Goal: Task Accomplishment & Management: Complete application form

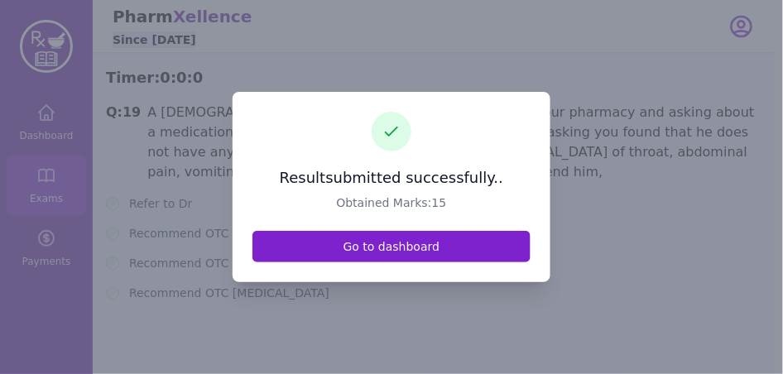
click at [339, 249] on link "Go to dashboard" at bounding box center [391, 246] width 278 height 31
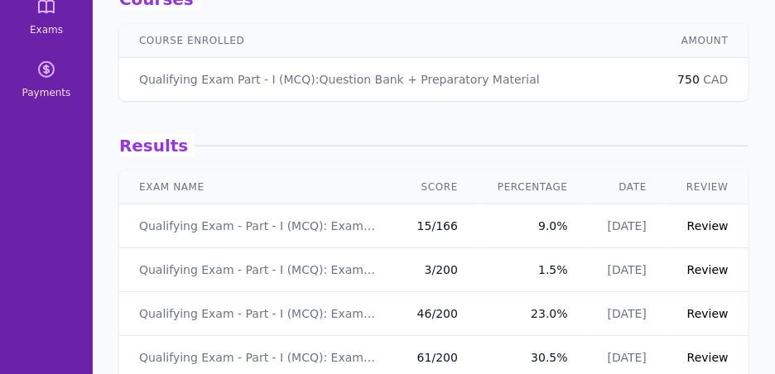
scroll to position [33, 0]
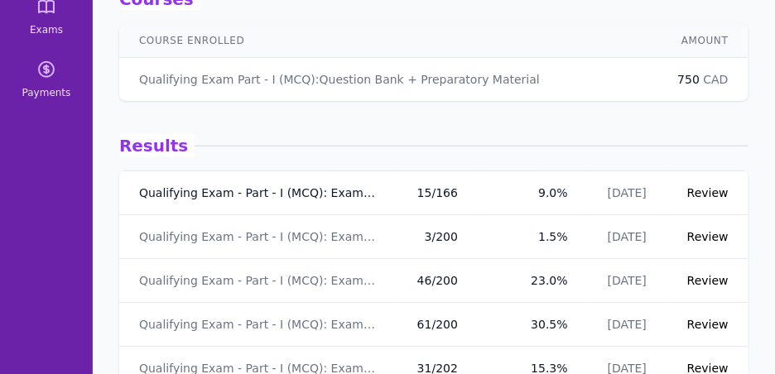
click at [263, 193] on link "Qualifying Exam - Part - I (MCQ): Exam - 7" at bounding box center [258, 193] width 238 height 17
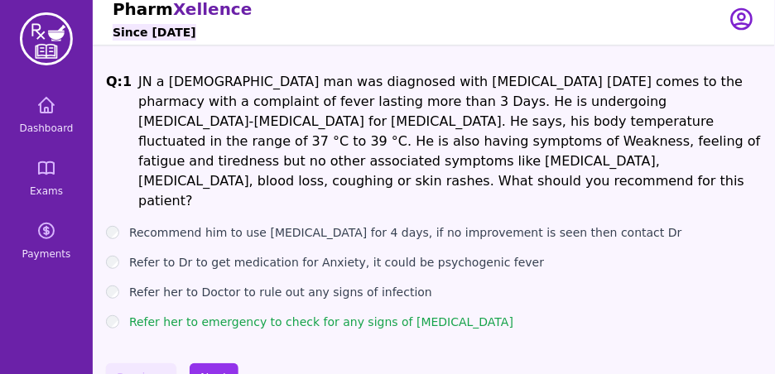
scroll to position [9, 0]
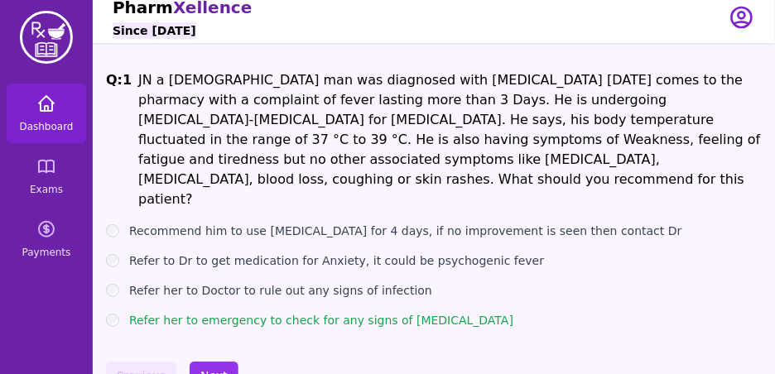
click at [38, 108] on icon at bounding box center [46, 104] width 20 height 20
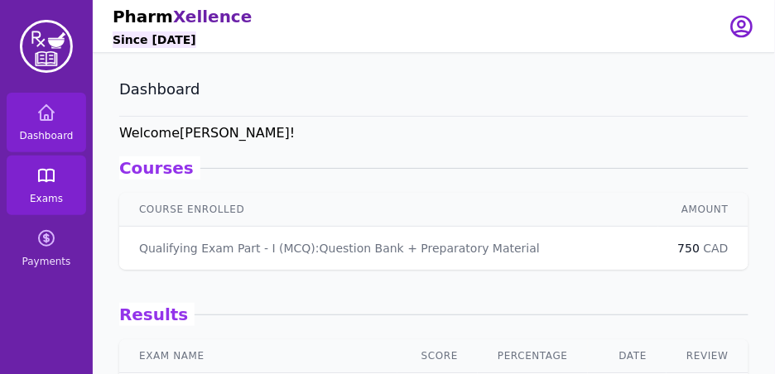
click at [49, 173] on icon at bounding box center [46, 176] width 20 height 20
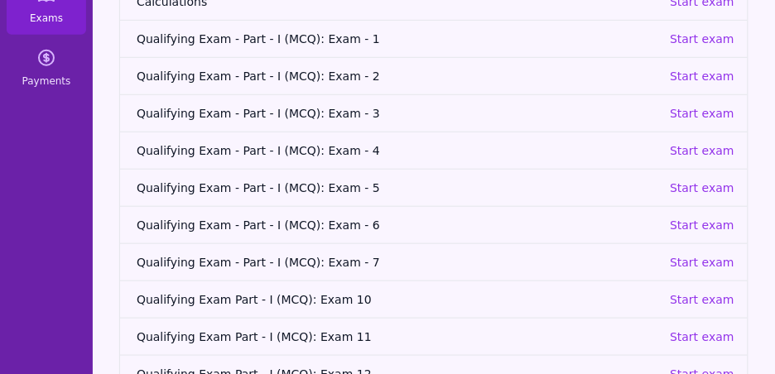
scroll to position [204, 0]
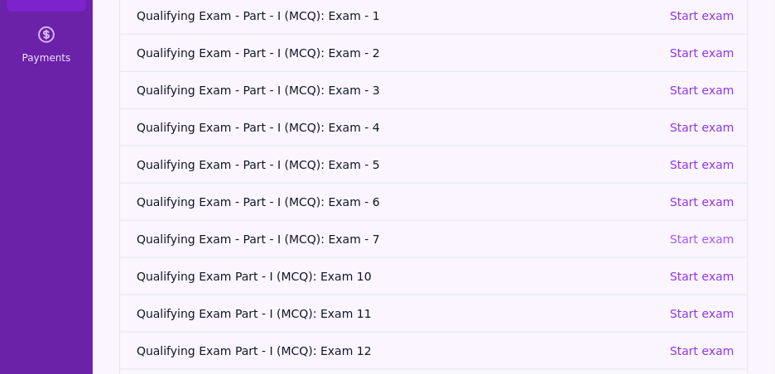
click at [712, 241] on p "Start exam" at bounding box center [702, 239] width 65 height 17
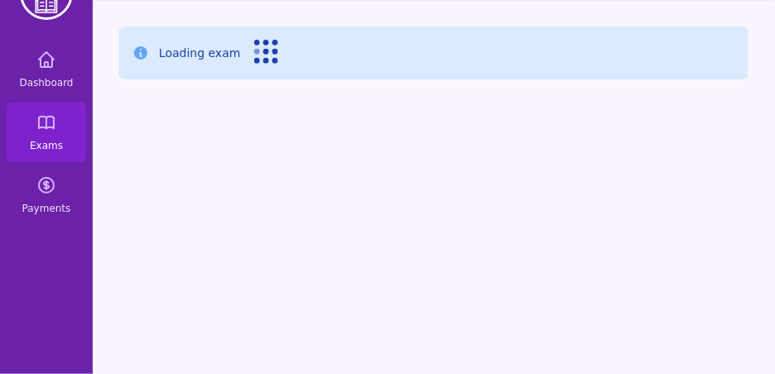
scroll to position [53, 0]
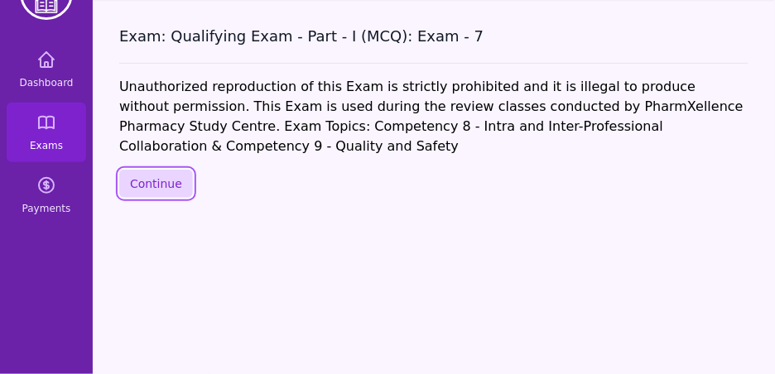
click at [147, 184] on button "Continue" at bounding box center [156, 184] width 74 height 28
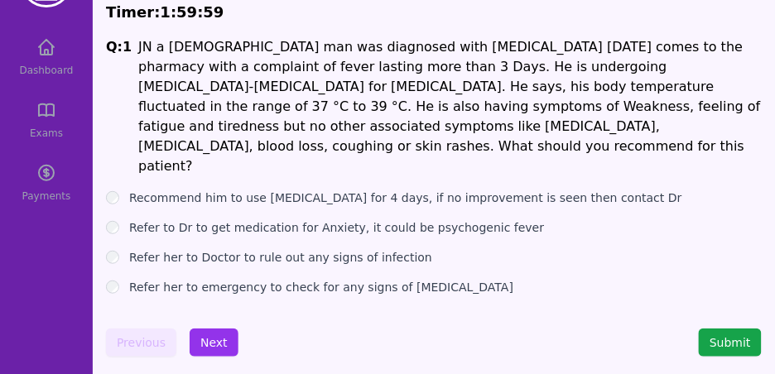
scroll to position [56, 0]
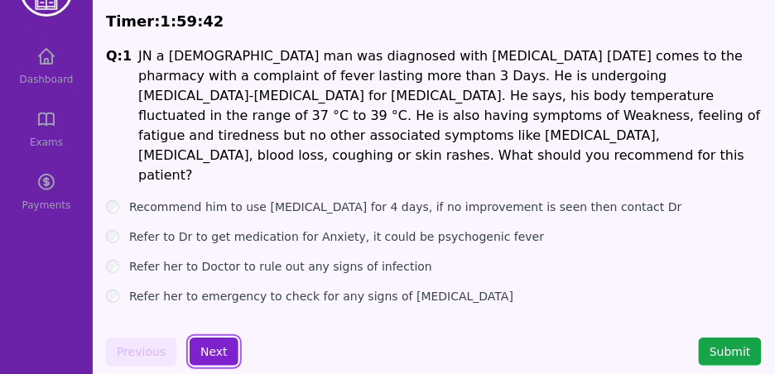
click at [215, 349] on button "Next" at bounding box center [214, 352] width 49 height 28
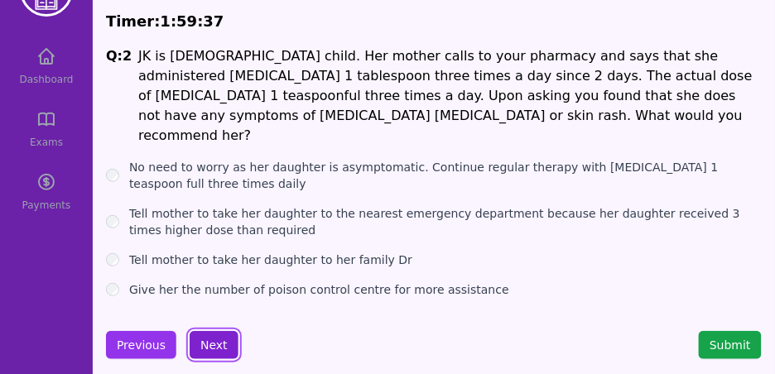
click at [222, 334] on button "Next" at bounding box center [214, 345] width 49 height 28
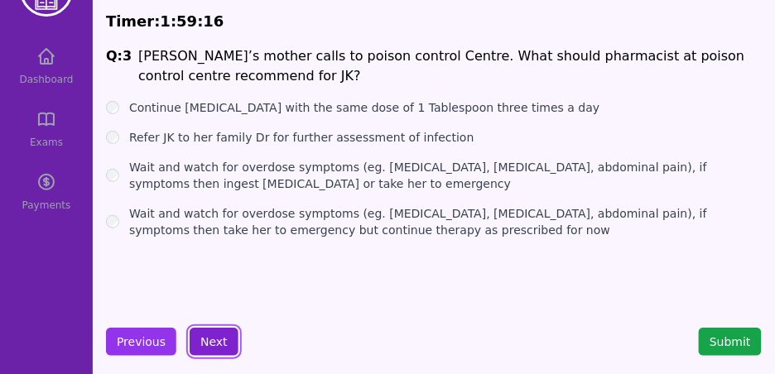
click at [224, 342] on button "Next" at bounding box center [214, 342] width 49 height 28
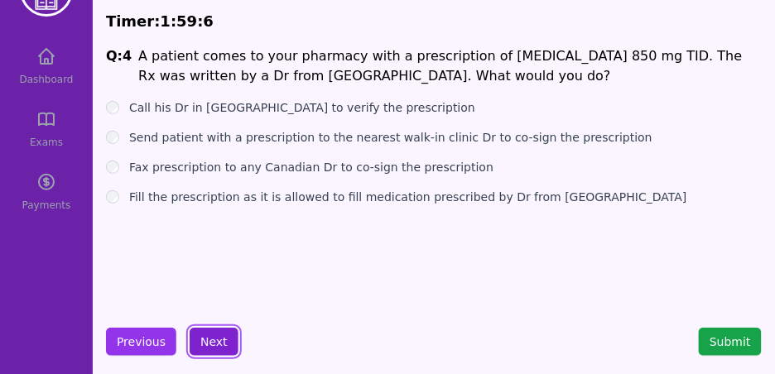
click at [214, 336] on button "Next" at bounding box center [214, 342] width 49 height 28
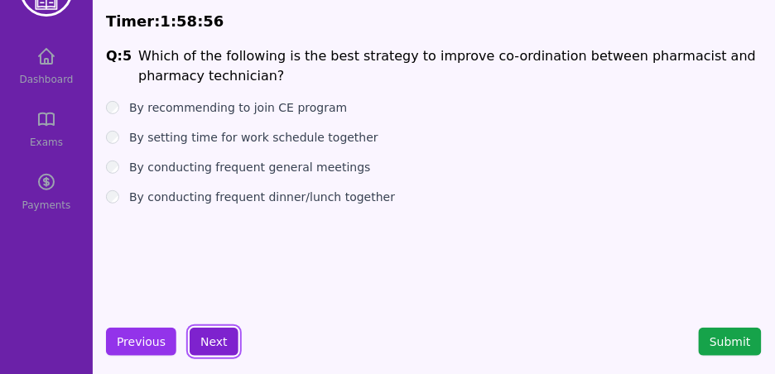
click at [212, 346] on button "Next" at bounding box center [214, 342] width 49 height 28
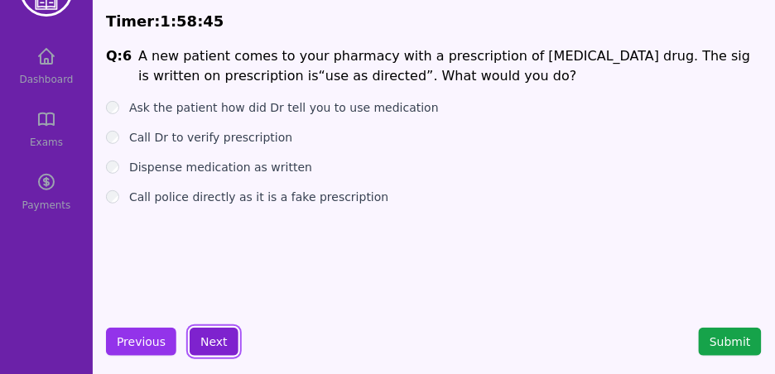
click at [211, 345] on button "Next" at bounding box center [214, 342] width 49 height 28
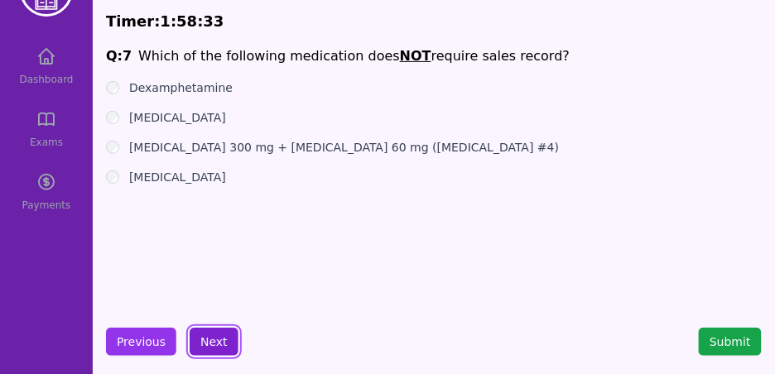
click at [209, 345] on button "Next" at bounding box center [214, 342] width 49 height 28
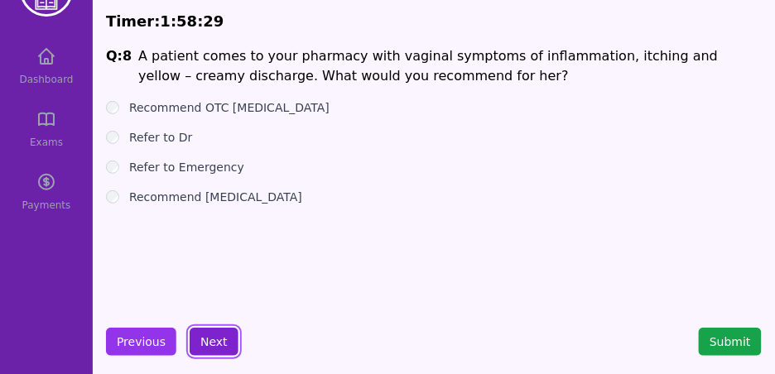
click at [217, 342] on button "Next" at bounding box center [214, 342] width 49 height 28
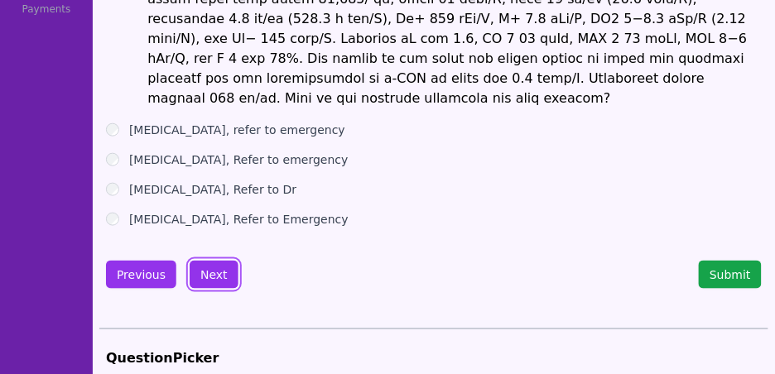
scroll to position [251, 0]
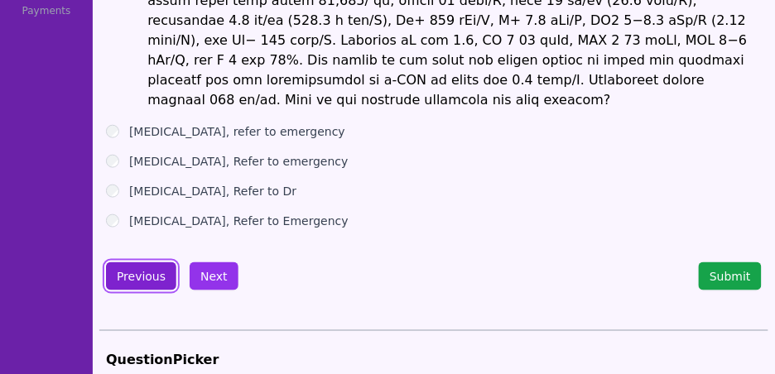
click at [159, 262] on button "Previous" at bounding box center [141, 276] width 70 height 28
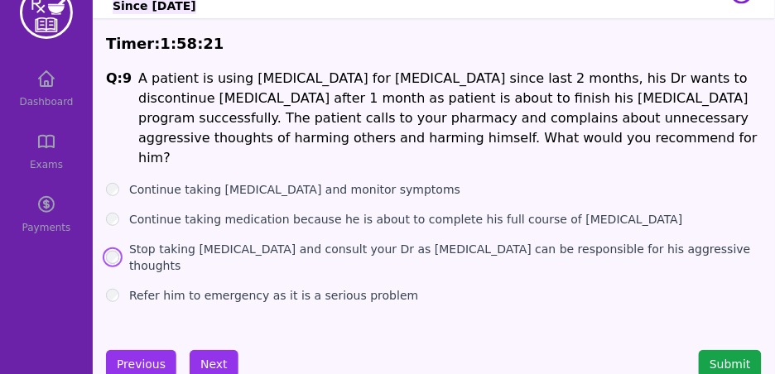
scroll to position [57, 0]
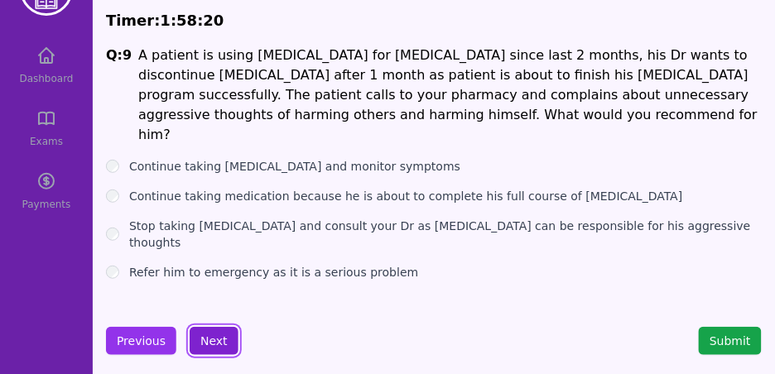
click at [210, 338] on button "Next" at bounding box center [214, 341] width 49 height 28
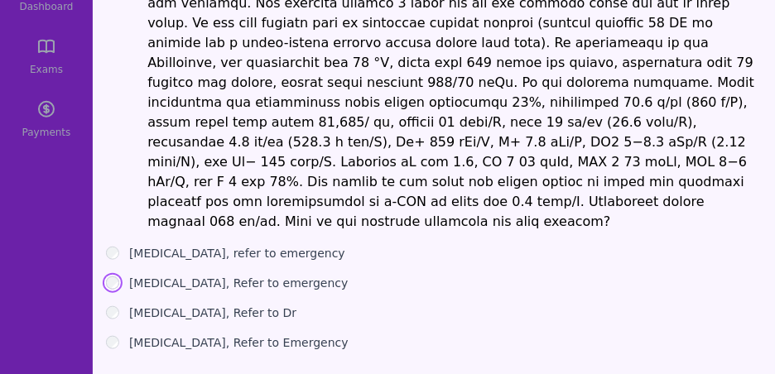
scroll to position [163, 0]
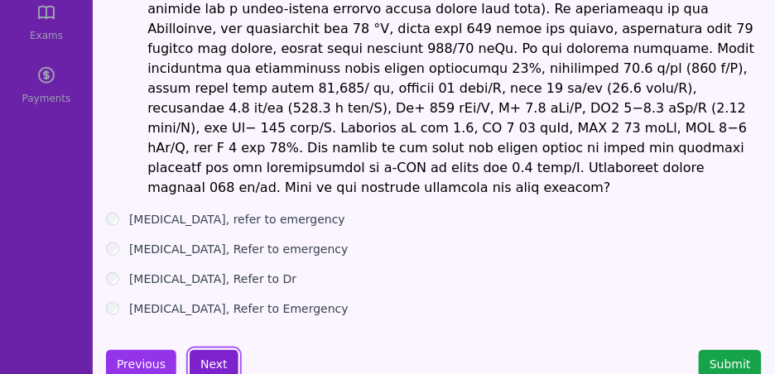
click at [215, 350] on button "Next" at bounding box center [214, 364] width 49 height 28
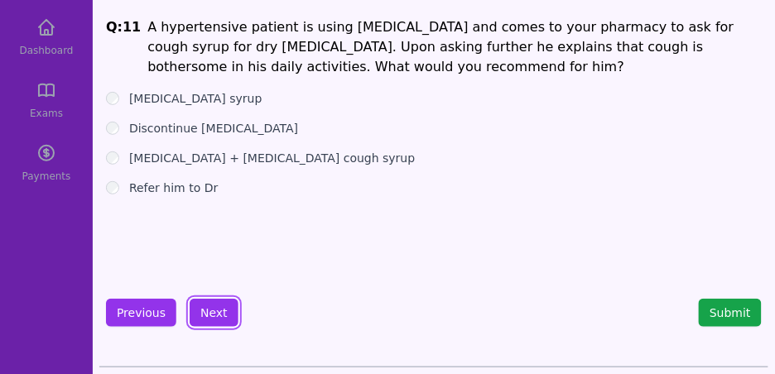
scroll to position [83, 0]
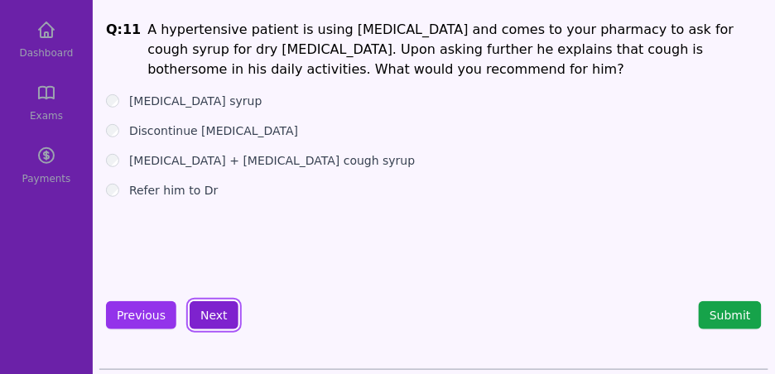
click at [204, 313] on button "Next" at bounding box center [214, 315] width 49 height 28
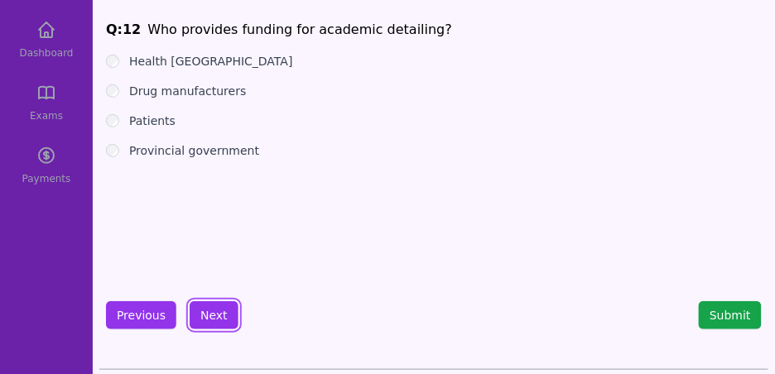
scroll to position [65, 0]
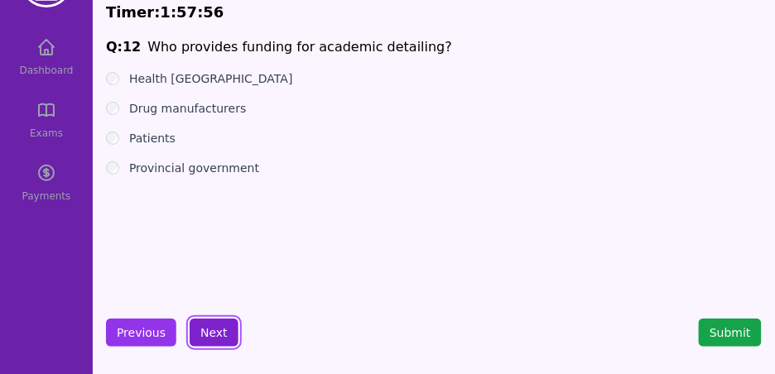
click at [217, 328] on button "Next" at bounding box center [214, 333] width 49 height 28
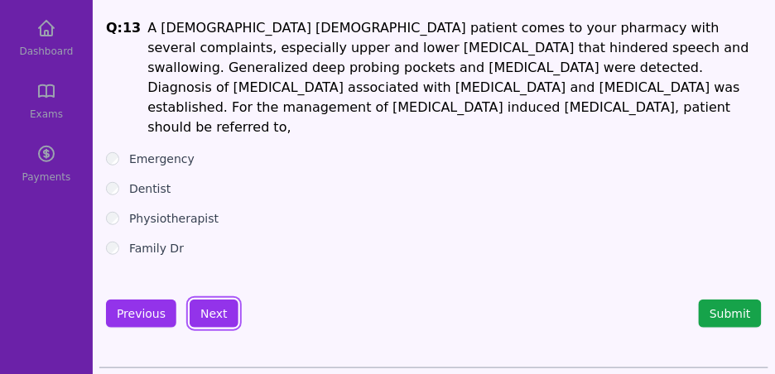
scroll to position [72, 0]
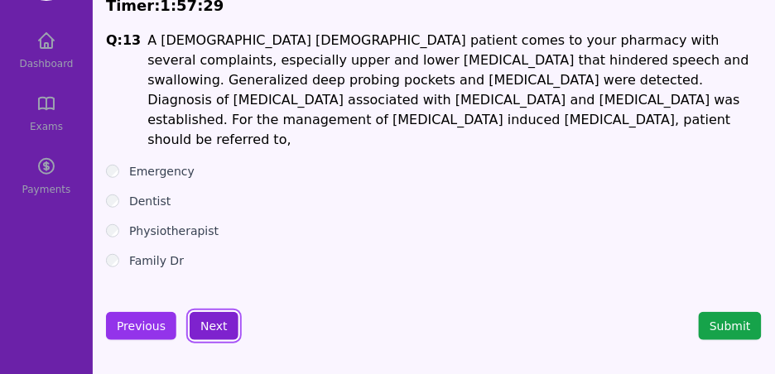
click at [219, 322] on button "Next" at bounding box center [214, 326] width 49 height 28
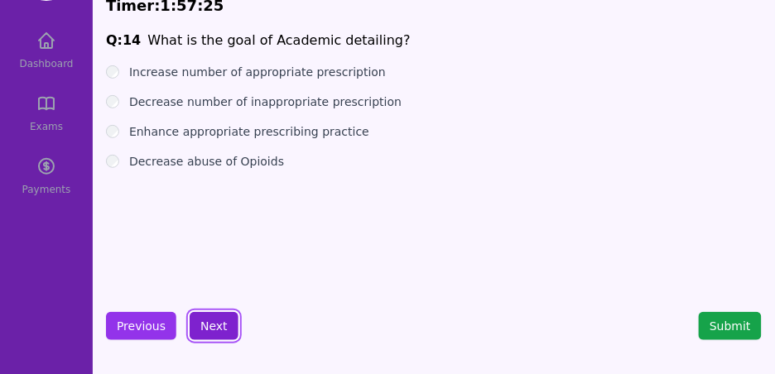
click at [216, 326] on button "Next" at bounding box center [214, 326] width 49 height 28
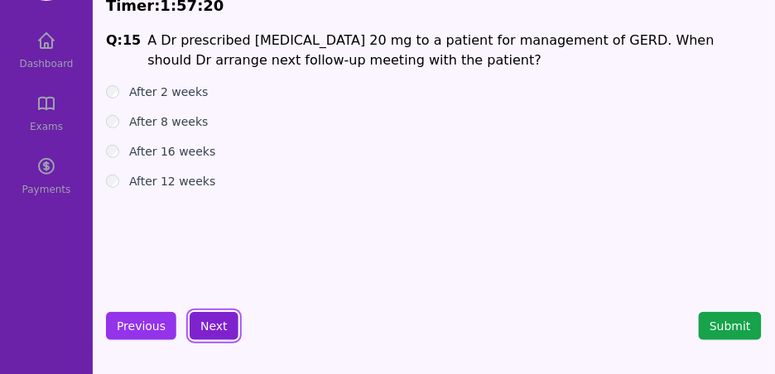
click at [208, 325] on button "Next" at bounding box center [214, 326] width 49 height 28
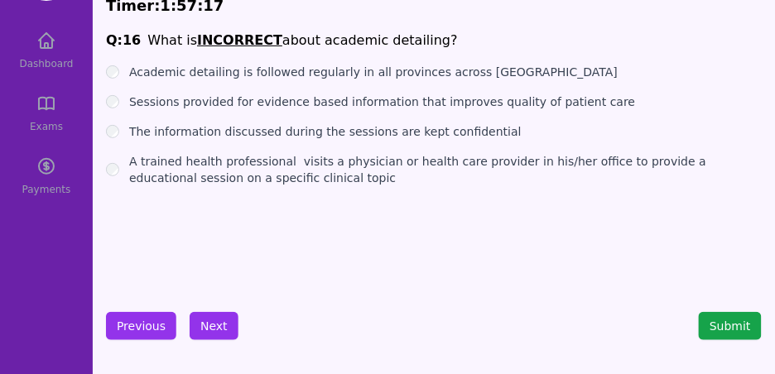
click at [153, 342] on main "Timer: 1 : 57 : 17 Q: 16 What is INCORRECT about academic detailing? Academic d…" at bounding box center [433, 167] width 669 height 359
click at [114, 80] on ul "Academic detailing is followed regularly in all provinces across [GEOGRAPHIC_DA…" at bounding box center [434, 125] width 656 height 123
click at [213, 325] on button "Next" at bounding box center [214, 326] width 49 height 28
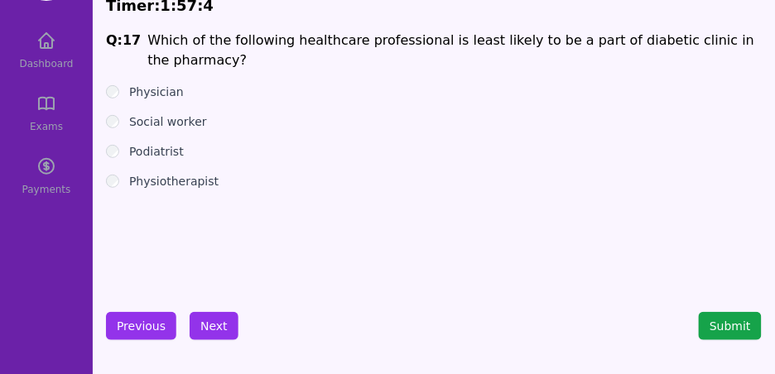
click at [123, 121] on div "Social worker" at bounding box center [434, 121] width 656 height 17
click at [213, 325] on button "Next" at bounding box center [214, 326] width 49 height 28
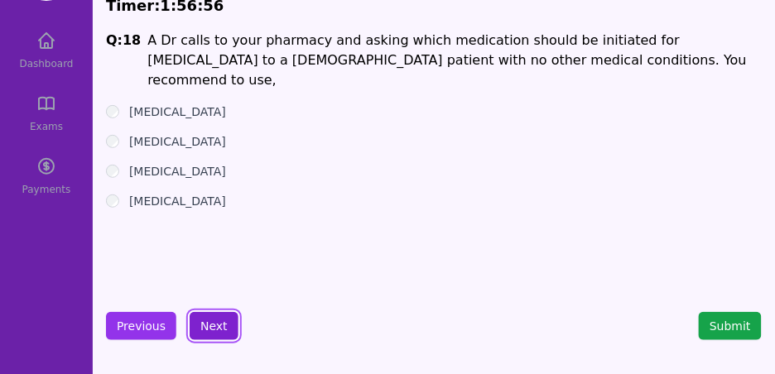
click at [217, 315] on button "Next" at bounding box center [214, 326] width 49 height 28
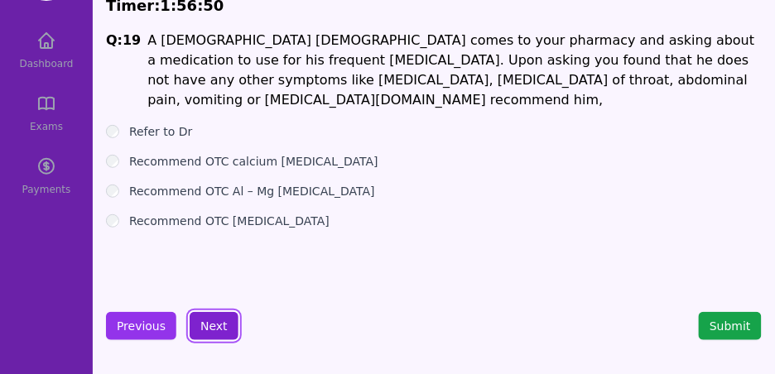
click at [216, 332] on button "Next" at bounding box center [214, 326] width 49 height 28
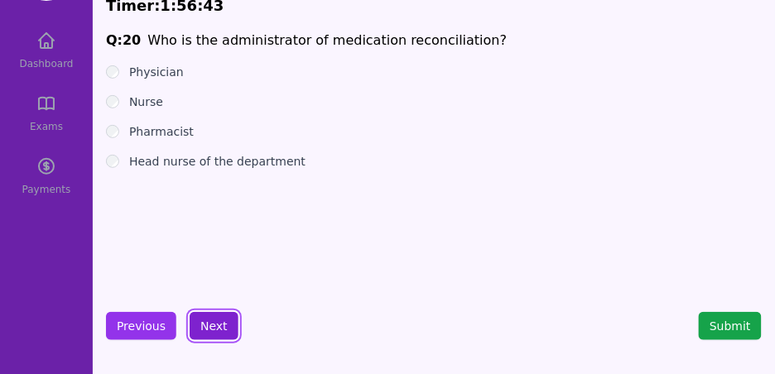
click at [210, 329] on button "Next" at bounding box center [214, 326] width 49 height 28
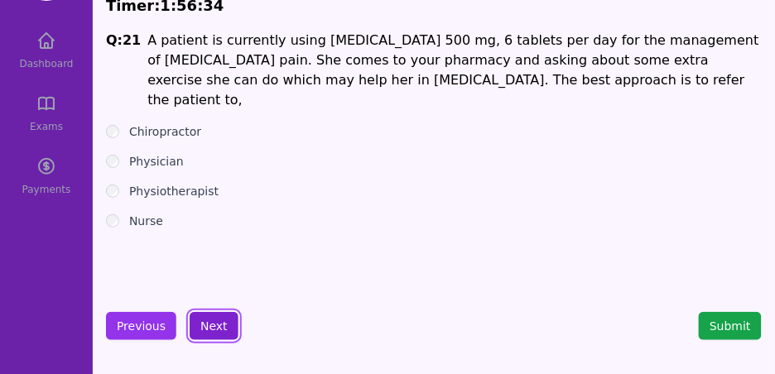
click at [219, 324] on button "Next" at bounding box center [214, 326] width 49 height 28
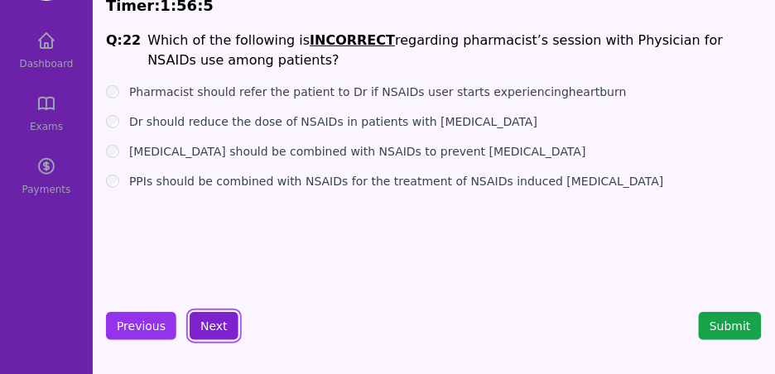
click at [227, 327] on button "Next" at bounding box center [214, 326] width 49 height 28
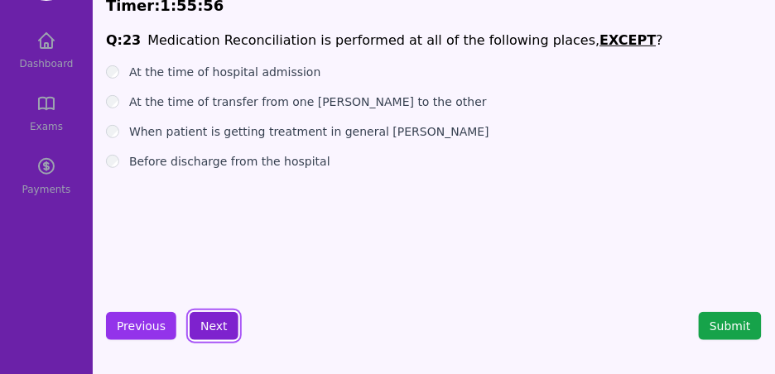
click at [209, 337] on button "Next" at bounding box center [214, 326] width 49 height 28
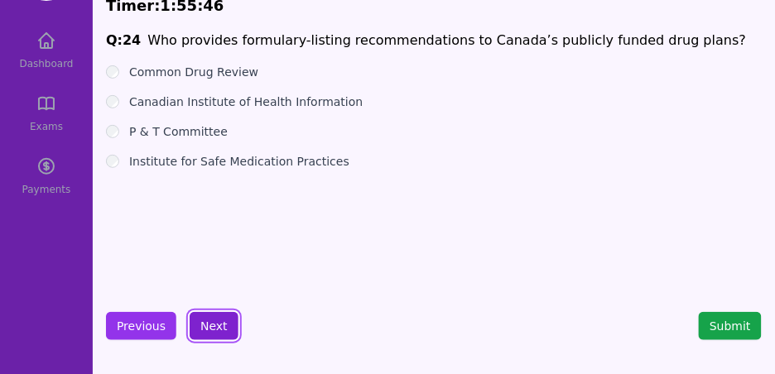
click at [198, 326] on button "Next" at bounding box center [214, 326] width 49 height 28
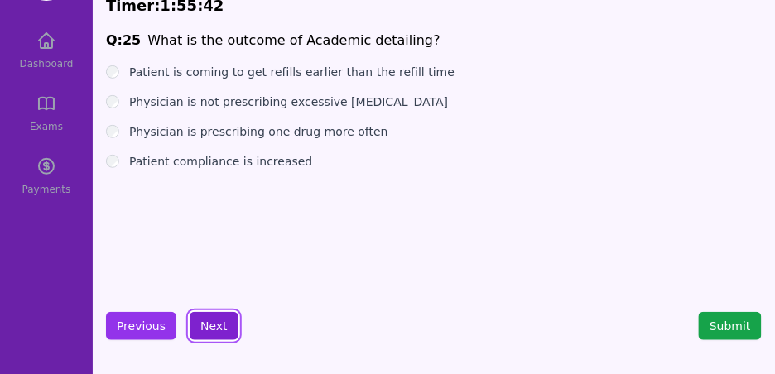
click at [212, 327] on button "Next" at bounding box center [214, 326] width 49 height 28
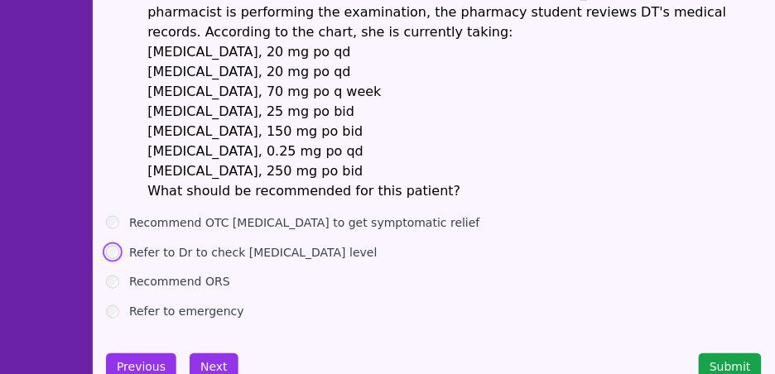
scroll to position [346, 0]
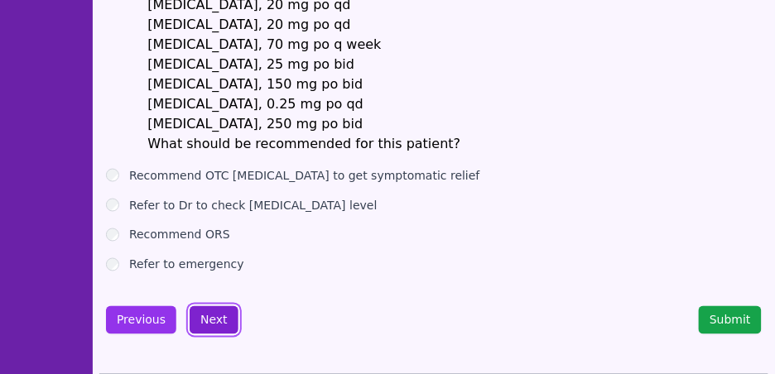
click at [212, 308] on button "Next" at bounding box center [214, 320] width 49 height 28
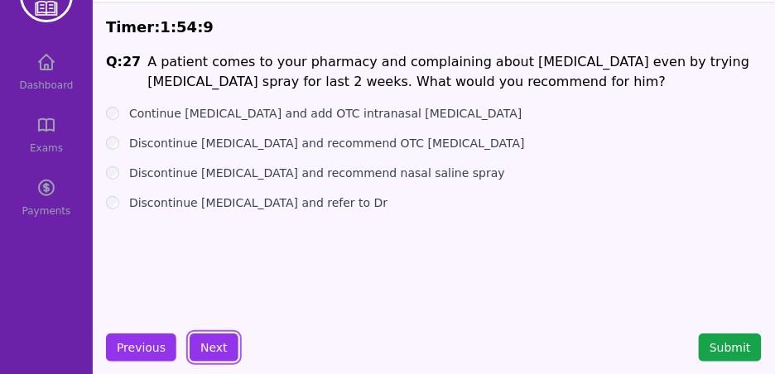
scroll to position [55, 0]
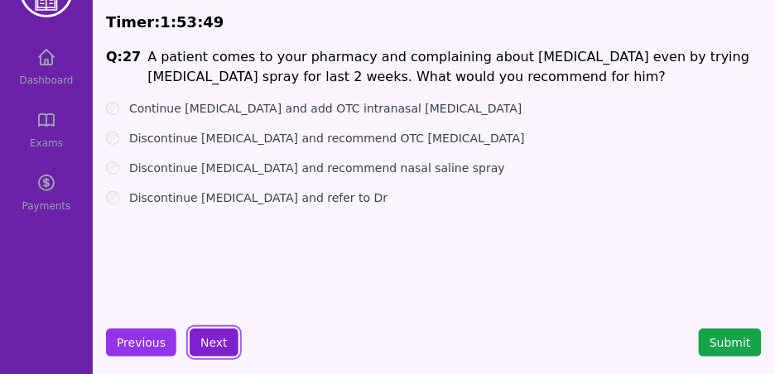
click at [223, 341] on button "Next" at bounding box center [214, 343] width 49 height 28
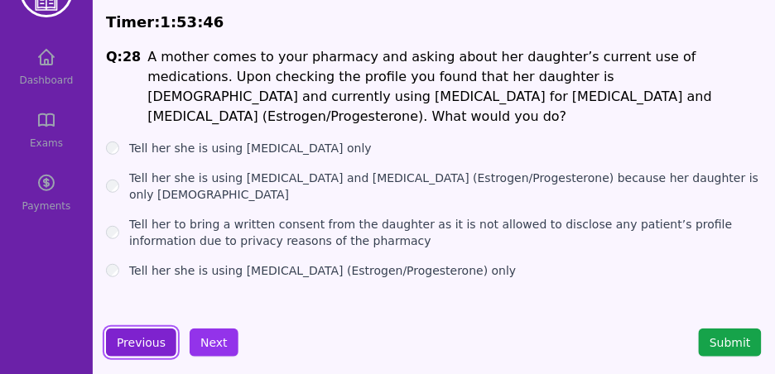
click at [147, 345] on button "Previous" at bounding box center [141, 343] width 70 height 28
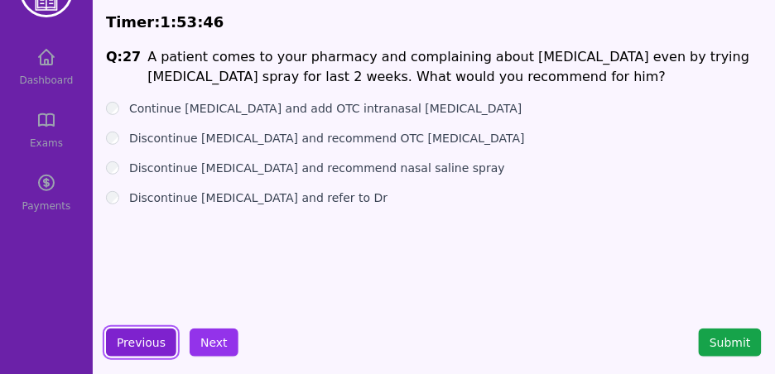
click at [147, 345] on button "Previous" at bounding box center [141, 343] width 70 height 28
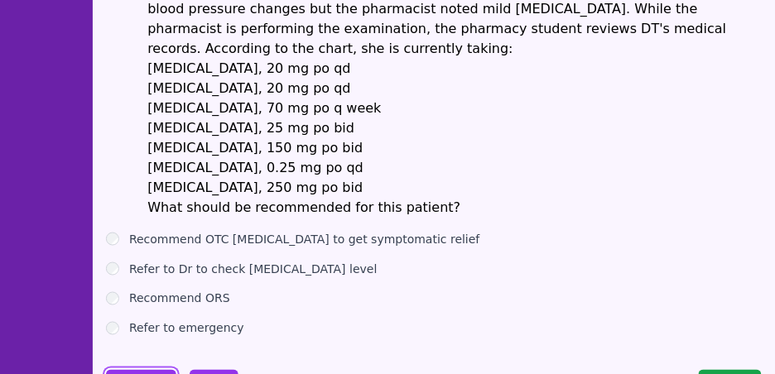
scroll to position [291, 0]
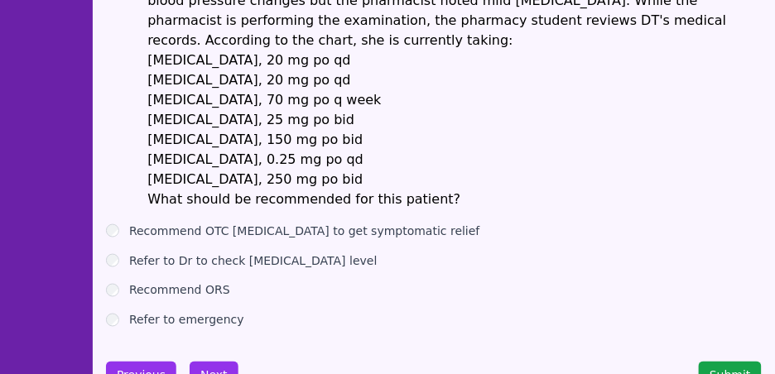
click at [209, 371] on main "Timer: 1 : 53 : 38 Q: 26 You are working in a busy community pharmacy. DT, a [D…" at bounding box center [433, 82] width 669 height 627
click at [210, 362] on button "Next" at bounding box center [214, 376] width 49 height 28
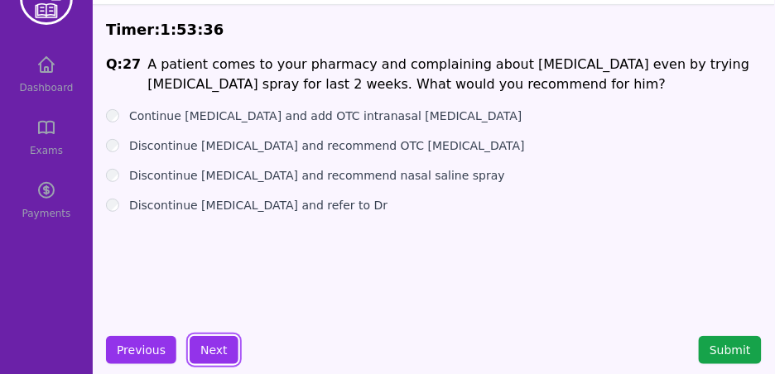
scroll to position [63, 0]
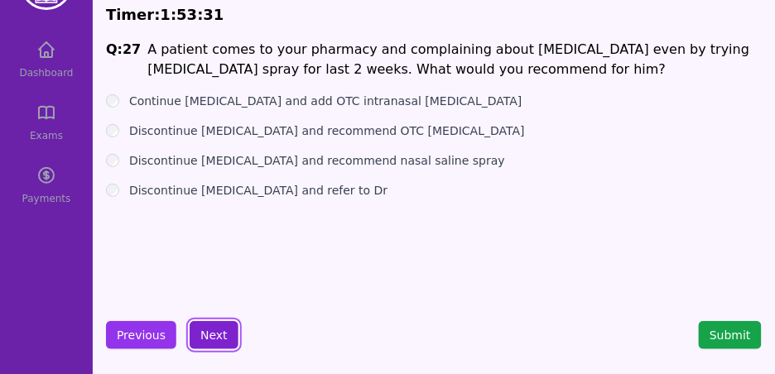
click at [213, 329] on button "Next" at bounding box center [214, 335] width 49 height 28
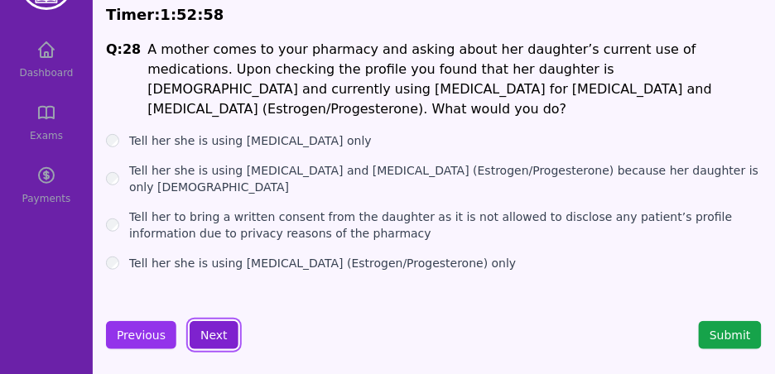
click at [219, 335] on button "Next" at bounding box center [214, 335] width 49 height 28
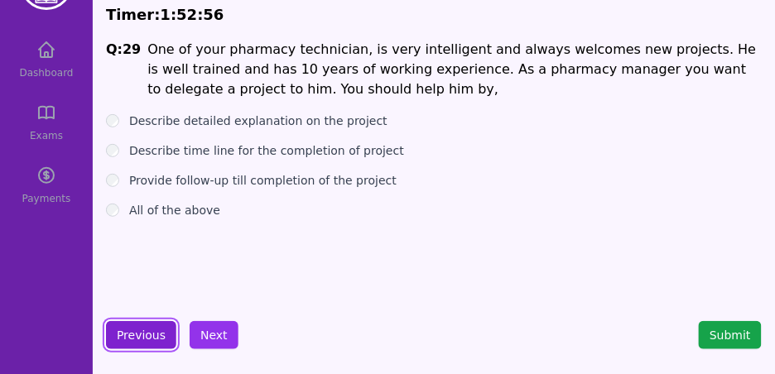
click at [146, 336] on button "Previous" at bounding box center [141, 335] width 70 height 28
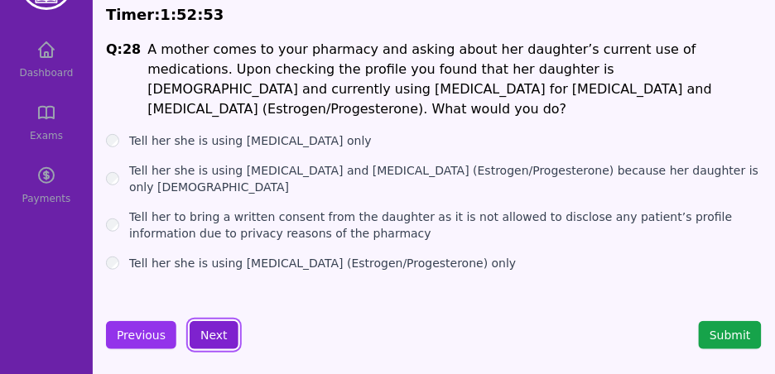
click at [218, 333] on button "Next" at bounding box center [214, 335] width 49 height 28
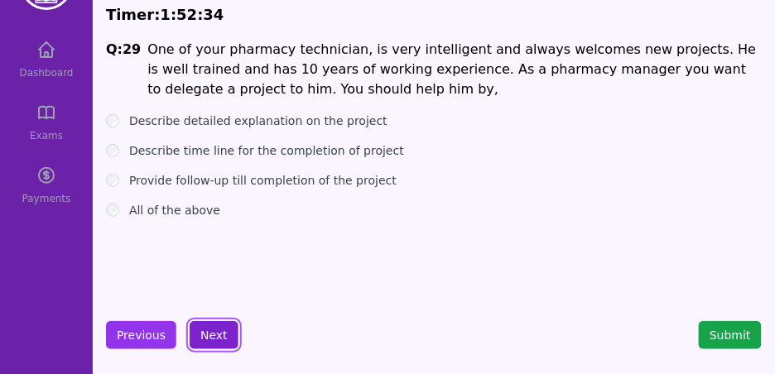
click at [208, 337] on button "Next" at bounding box center [214, 335] width 49 height 28
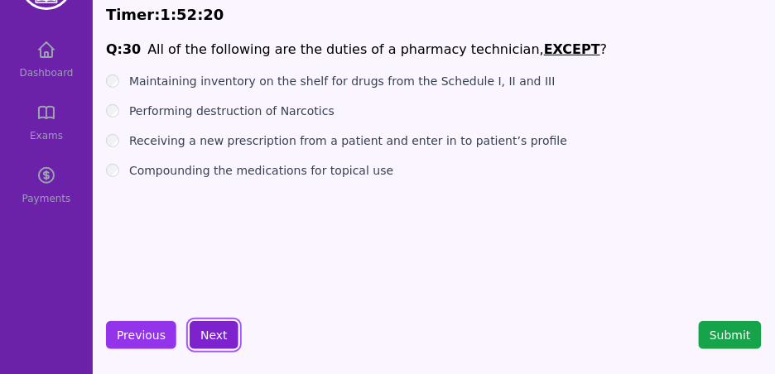
click at [207, 344] on button "Next" at bounding box center [214, 335] width 49 height 28
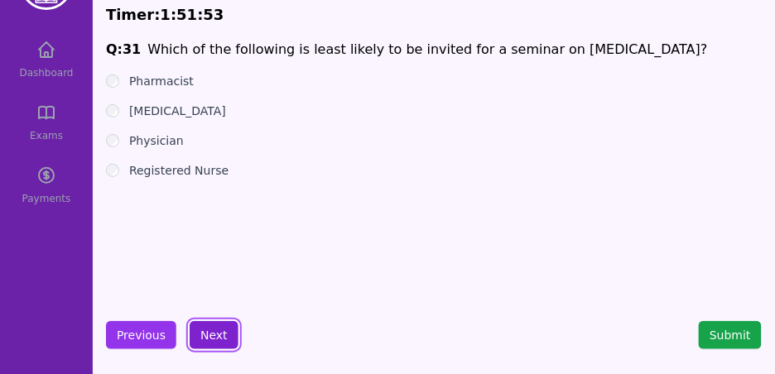
click at [218, 327] on button "Next" at bounding box center [214, 335] width 49 height 28
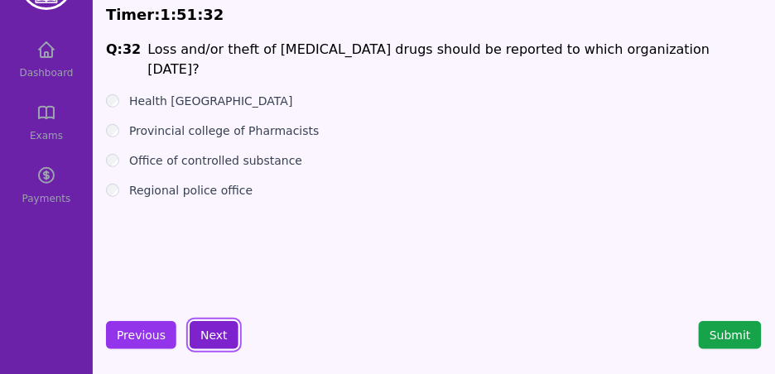
click at [213, 337] on button "Next" at bounding box center [214, 335] width 49 height 28
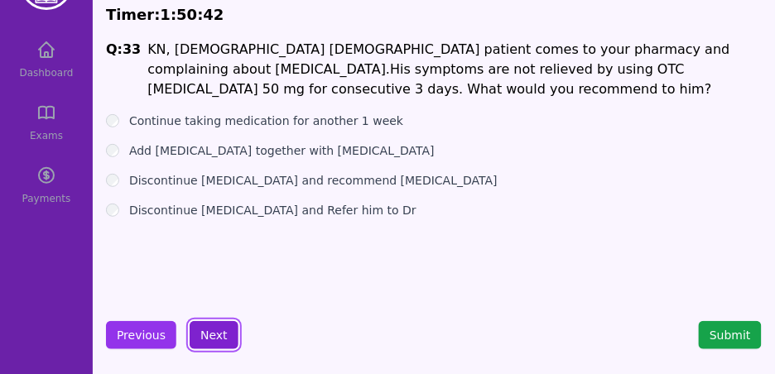
click at [226, 333] on button "Next" at bounding box center [214, 335] width 49 height 28
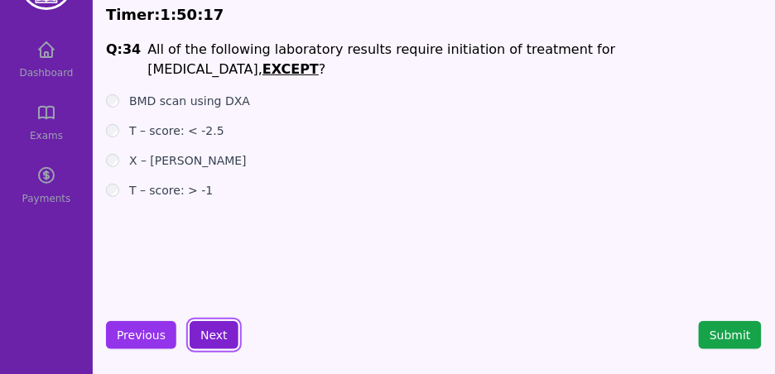
click at [220, 336] on button "Next" at bounding box center [214, 335] width 49 height 28
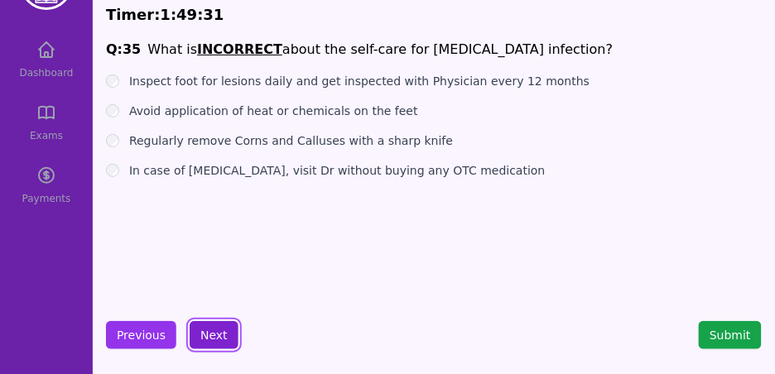
click at [219, 334] on button "Next" at bounding box center [214, 335] width 49 height 28
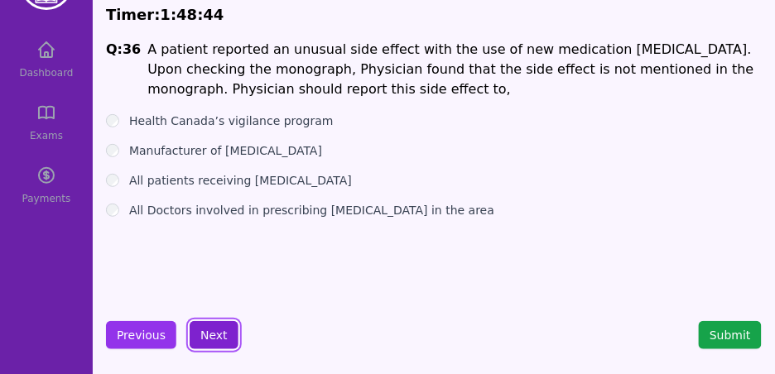
click at [210, 337] on button "Next" at bounding box center [214, 335] width 49 height 28
click at [210, 336] on button "Next" at bounding box center [214, 335] width 49 height 28
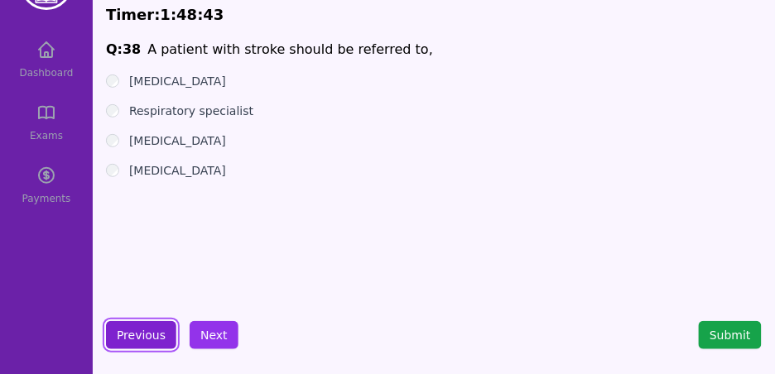
click at [138, 331] on button "Previous" at bounding box center [141, 335] width 70 height 28
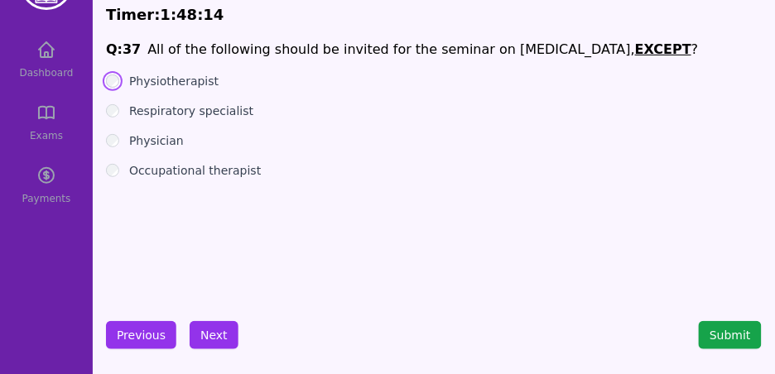
click at [109, 89] on ul "Physiotherapist Respiratory specialist Physician Occupational therapist" at bounding box center [434, 126] width 656 height 106
click at [225, 330] on button "Next" at bounding box center [214, 335] width 49 height 28
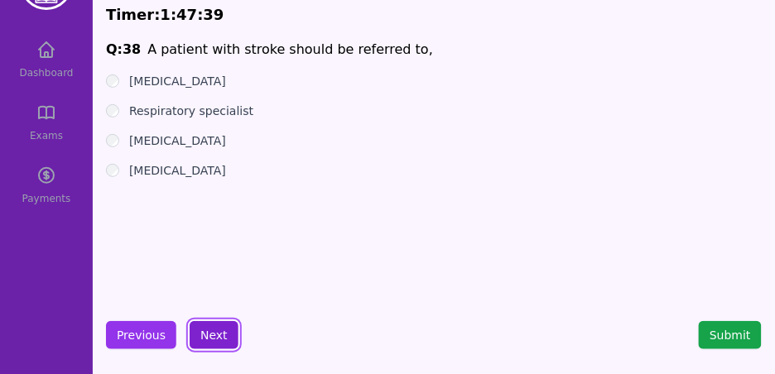
click at [223, 336] on button "Next" at bounding box center [214, 335] width 49 height 28
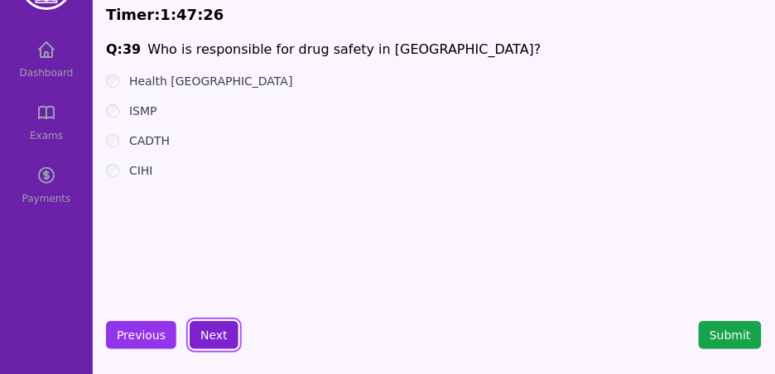
click at [211, 332] on button "Next" at bounding box center [214, 335] width 49 height 28
click at [210, 332] on button "Next" at bounding box center [214, 335] width 49 height 28
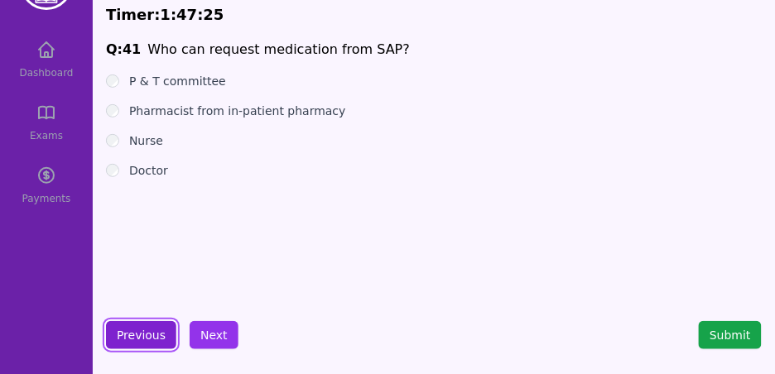
click at [156, 334] on button "Previous" at bounding box center [141, 335] width 70 height 28
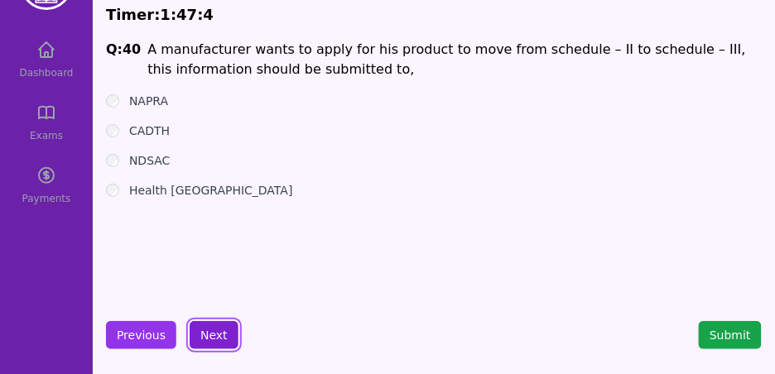
click at [214, 333] on button "Next" at bounding box center [214, 335] width 49 height 28
click at [215, 333] on button "Next" at bounding box center [214, 335] width 49 height 28
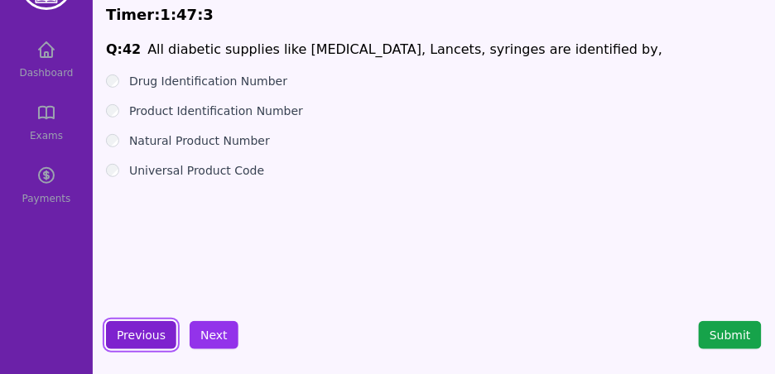
click at [163, 338] on button "Previous" at bounding box center [141, 335] width 70 height 28
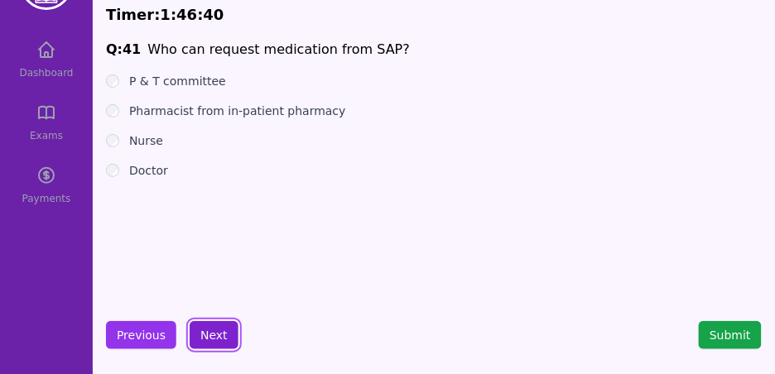
click at [214, 329] on button "Next" at bounding box center [214, 335] width 49 height 28
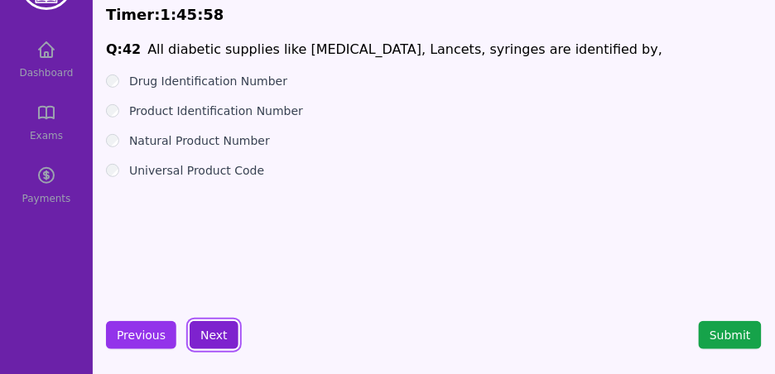
click at [213, 325] on button "Next" at bounding box center [214, 335] width 49 height 28
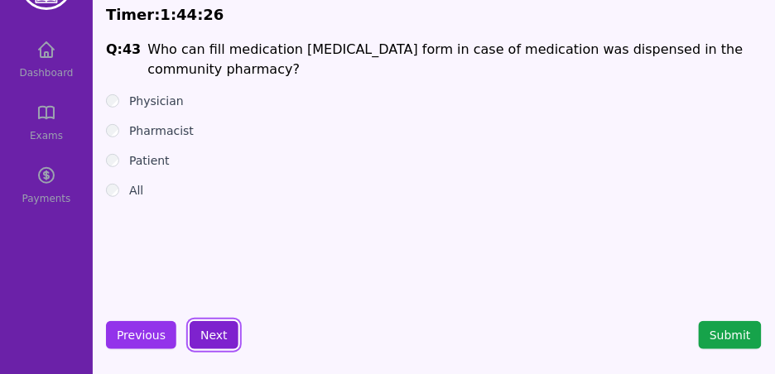
click at [211, 337] on button "Next" at bounding box center [214, 335] width 49 height 28
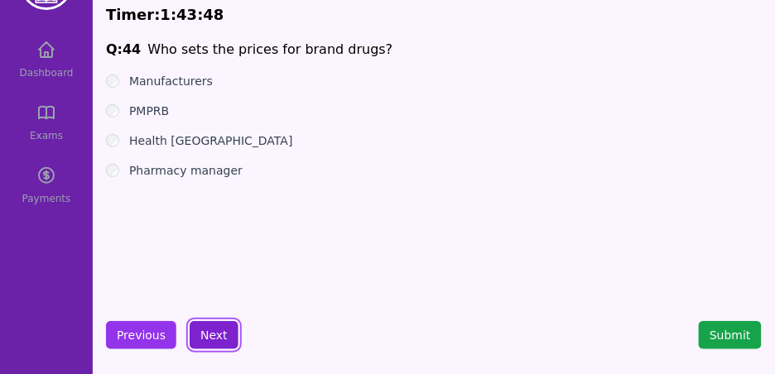
click at [222, 336] on button "Next" at bounding box center [214, 335] width 49 height 28
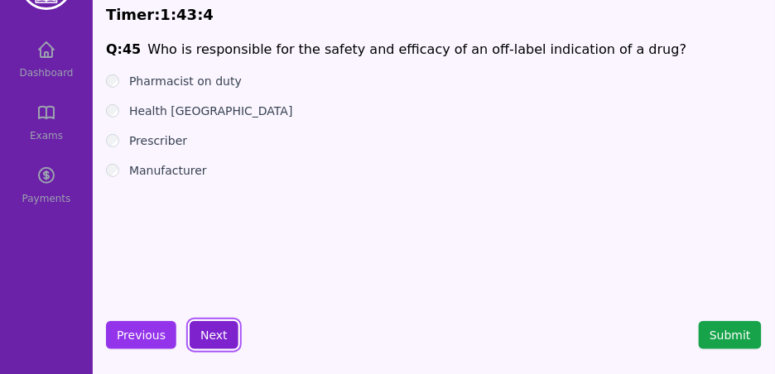
click at [218, 329] on button "Next" at bounding box center [214, 335] width 49 height 28
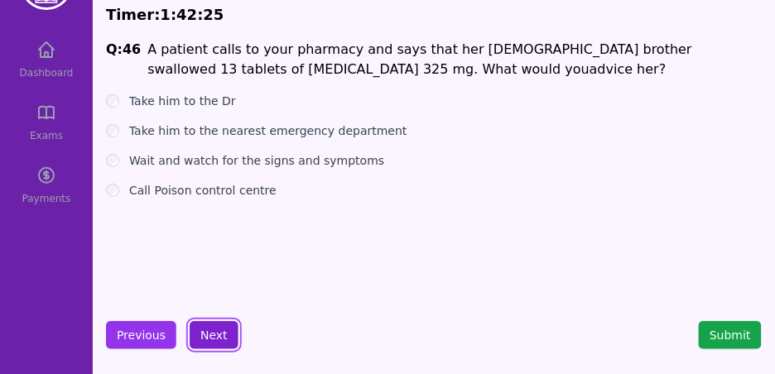
click at [210, 331] on button "Next" at bounding box center [214, 335] width 49 height 28
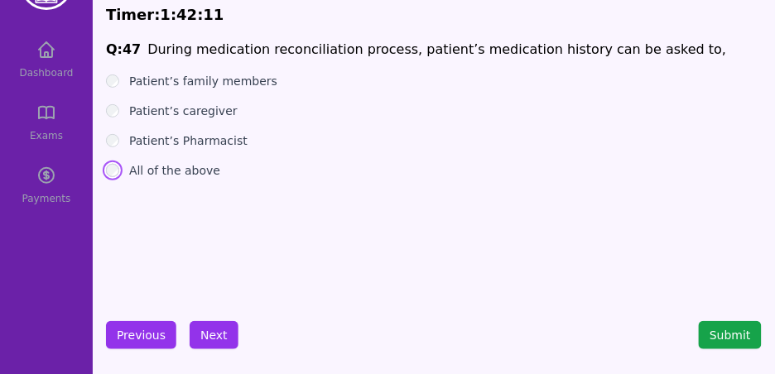
click at [117, 175] on div "All of the above" at bounding box center [434, 170] width 656 height 17
click at [223, 333] on button "Next" at bounding box center [214, 335] width 49 height 28
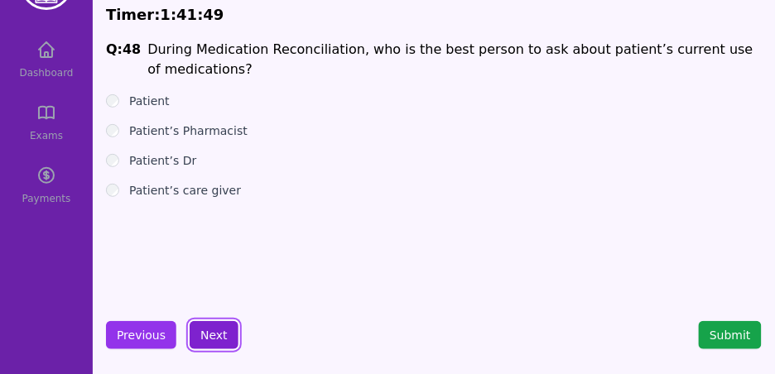
click at [221, 333] on button "Next" at bounding box center [214, 335] width 49 height 28
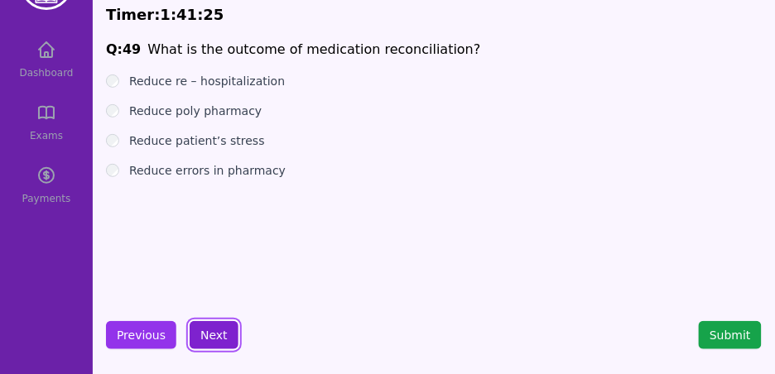
click at [222, 326] on button "Next" at bounding box center [214, 335] width 49 height 28
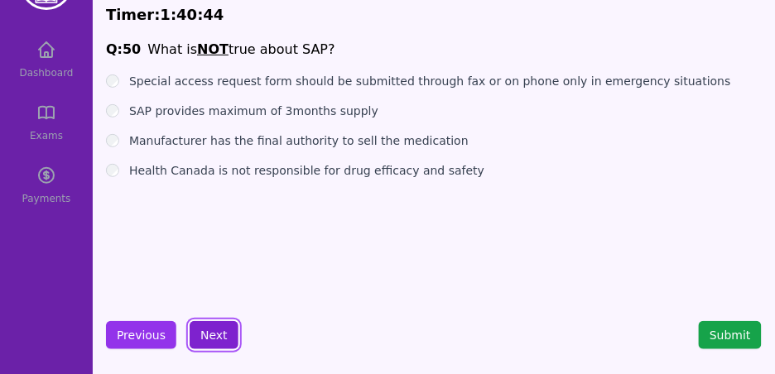
click at [216, 329] on button "Next" at bounding box center [214, 335] width 49 height 28
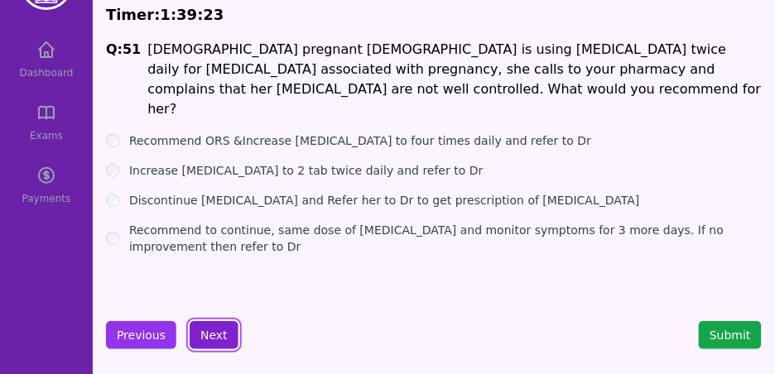
click at [219, 331] on button "Next" at bounding box center [214, 335] width 49 height 28
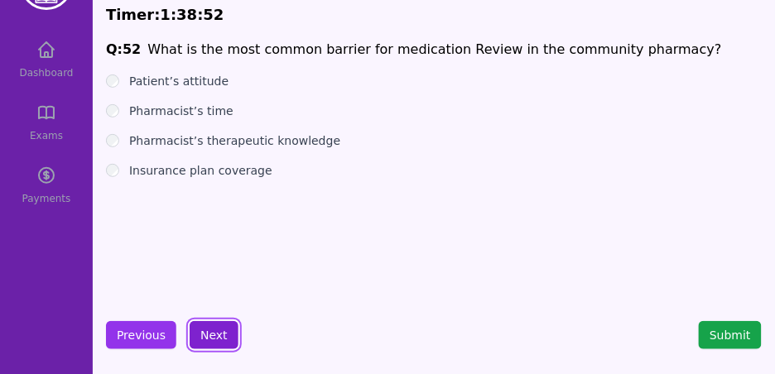
click at [223, 344] on button "Next" at bounding box center [214, 335] width 49 height 28
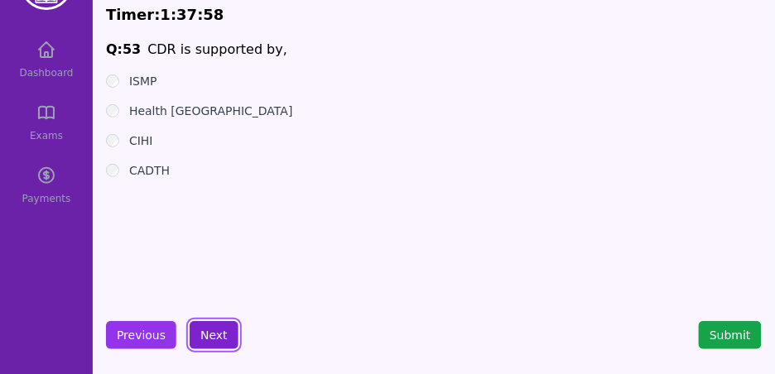
click at [220, 327] on button "Next" at bounding box center [214, 335] width 49 height 28
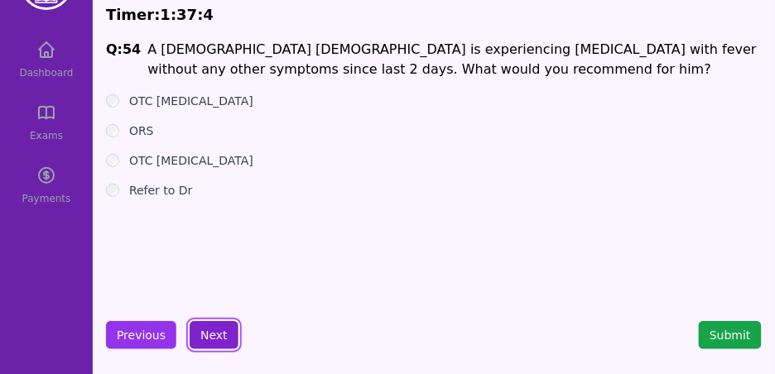
click at [214, 339] on button "Next" at bounding box center [214, 335] width 49 height 28
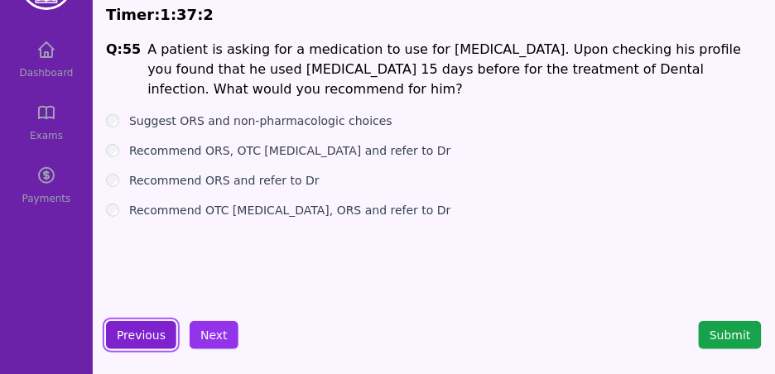
click at [129, 321] on button "Previous" at bounding box center [141, 335] width 70 height 28
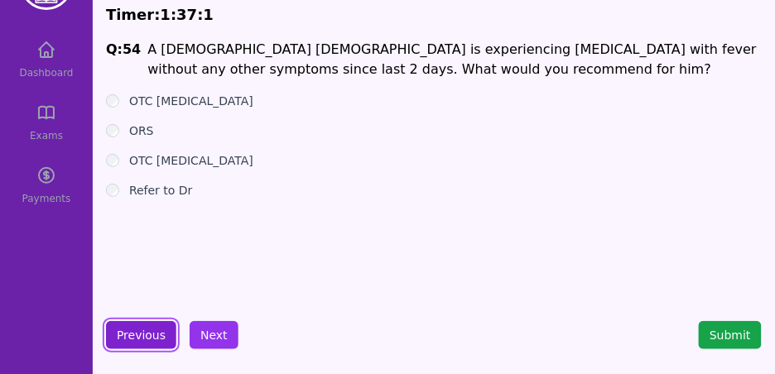
click at [147, 329] on button "Previous" at bounding box center [141, 335] width 70 height 28
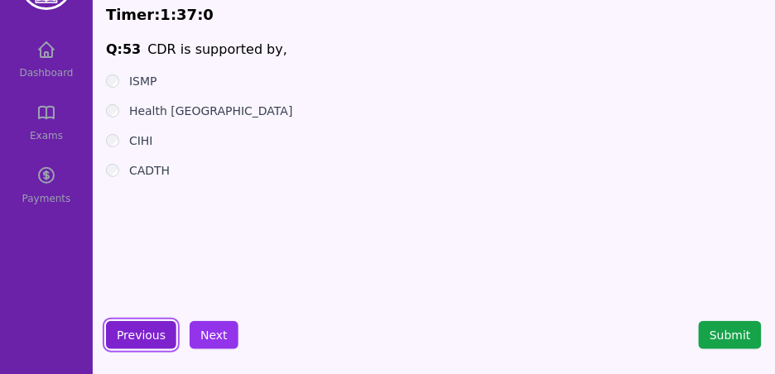
click at [147, 329] on button "Previous" at bounding box center [141, 335] width 70 height 28
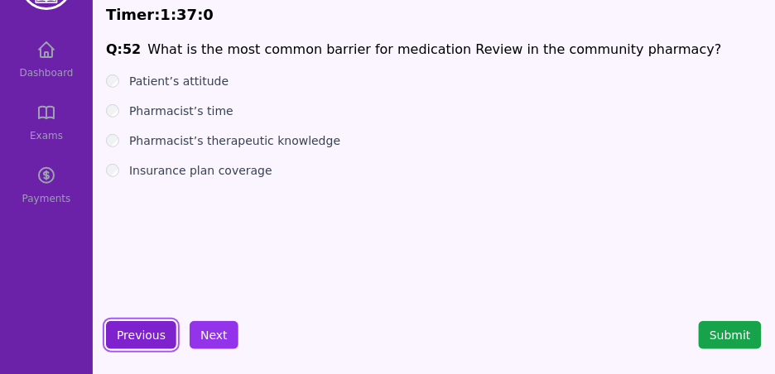
click at [147, 329] on button "Previous" at bounding box center [141, 335] width 70 height 28
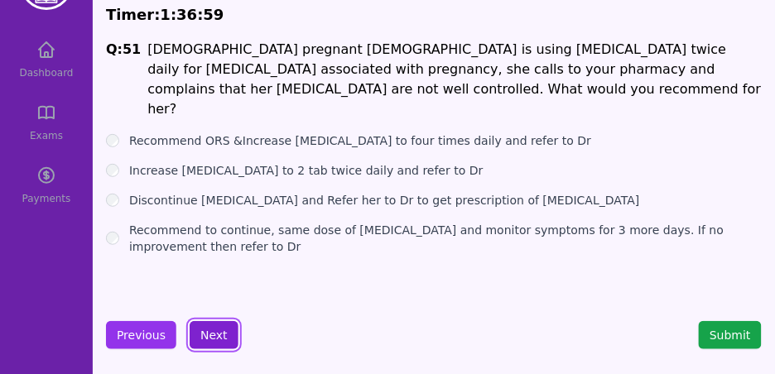
click at [199, 329] on button "Next" at bounding box center [214, 335] width 49 height 28
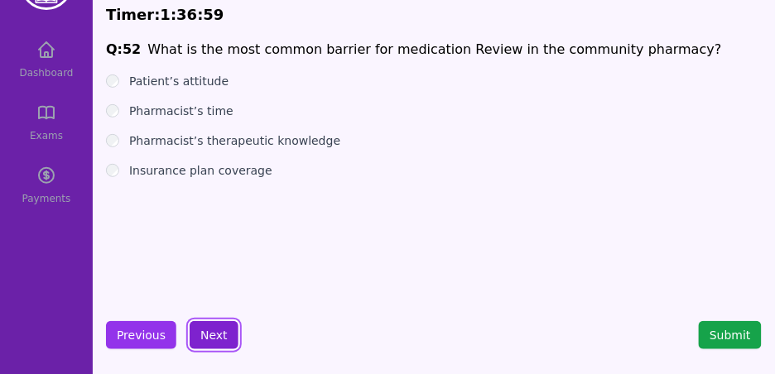
click at [199, 329] on button "Next" at bounding box center [214, 335] width 49 height 28
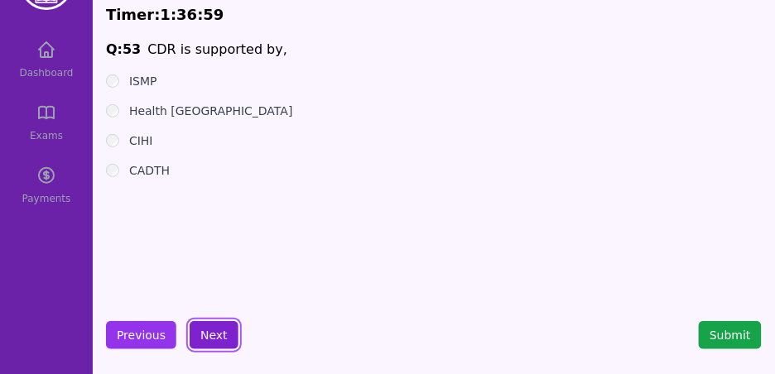
click at [199, 329] on button "Next" at bounding box center [214, 335] width 49 height 28
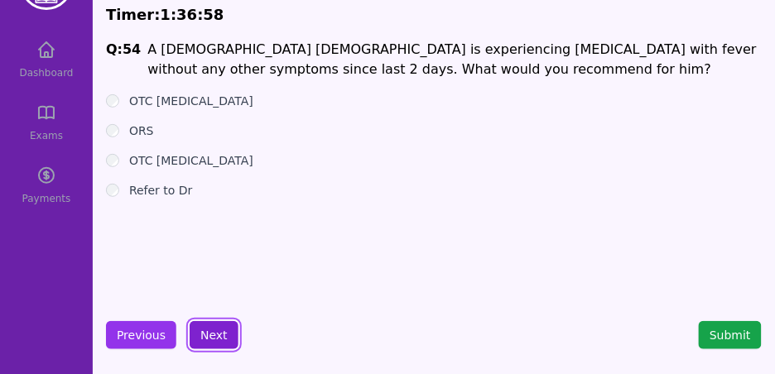
click at [199, 329] on button "Next" at bounding box center [214, 335] width 49 height 28
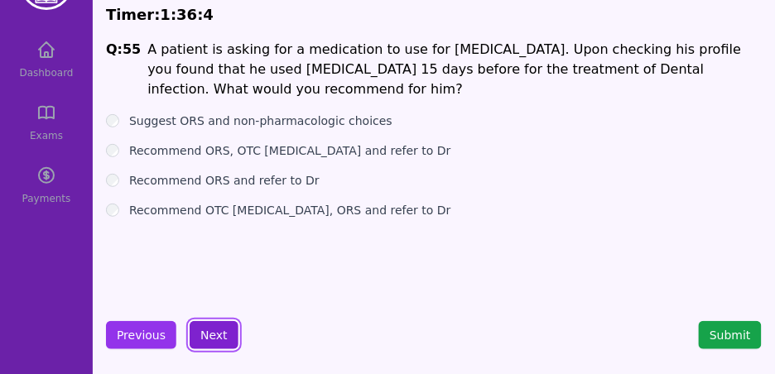
click at [217, 334] on button "Next" at bounding box center [214, 335] width 49 height 28
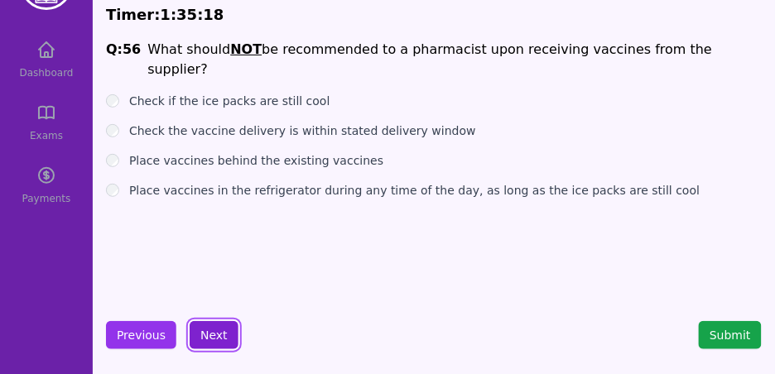
click at [224, 334] on button "Next" at bounding box center [214, 335] width 49 height 28
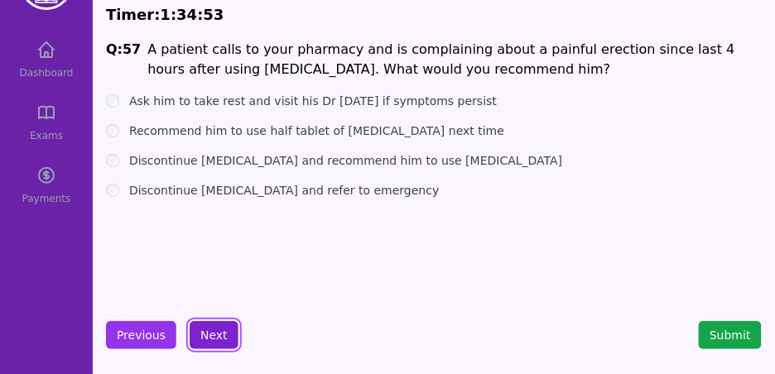
click at [224, 325] on button "Next" at bounding box center [214, 335] width 49 height 28
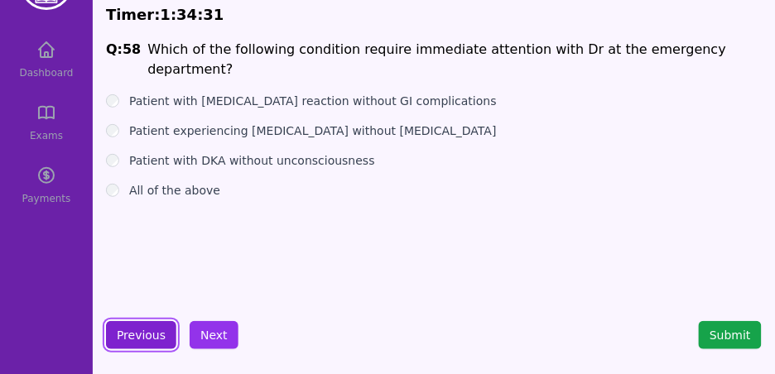
click at [150, 338] on button "Previous" at bounding box center [141, 335] width 70 height 28
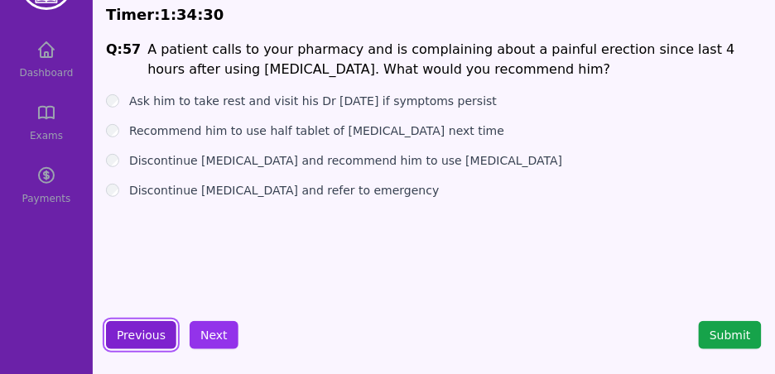
click at [151, 338] on button "Previous" at bounding box center [141, 335] width 70 height 28
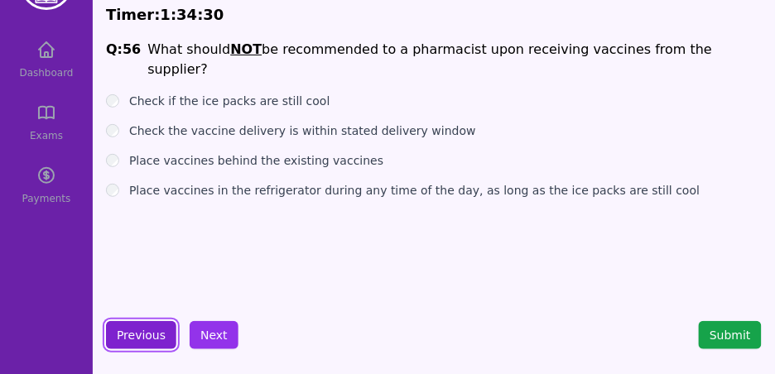
click at [151, 338] on button "Previous" at bounding box center [141, 335] width 70 height 28
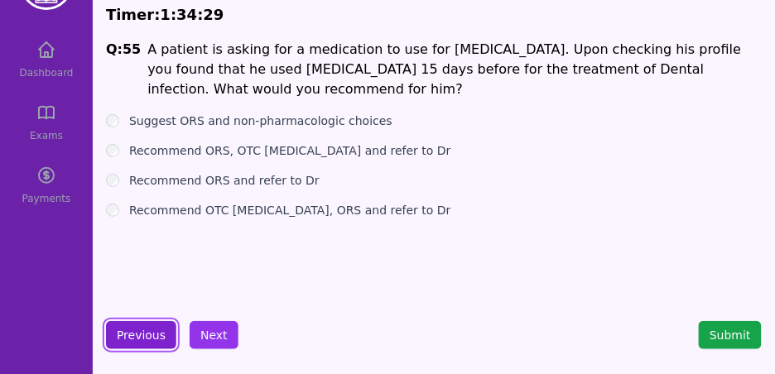
click at [151, 338] on button "Previous" at bounding box center [141, 335] width 70 height 28
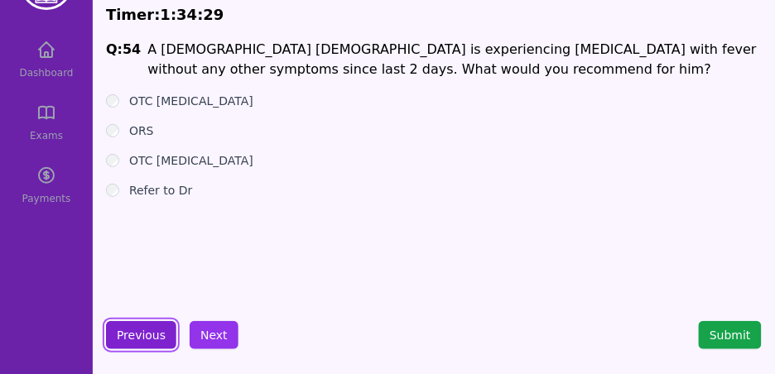
click at [151, 338] on button "Previous" at bounding box center [141, 335] width 70 height 28
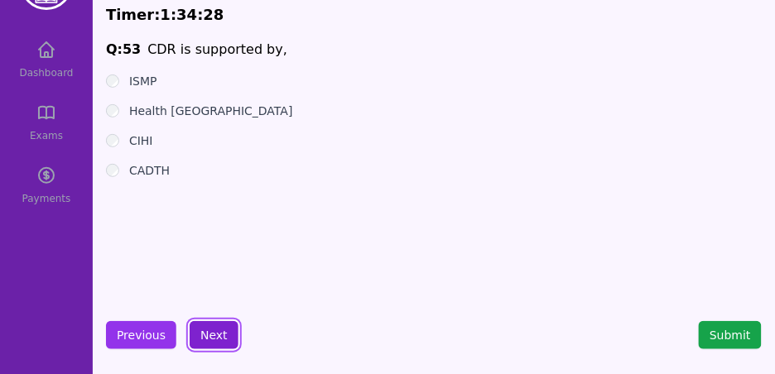
click at [231, 329] on button "Next" at bounding box center [214, 335] width 49 height 28
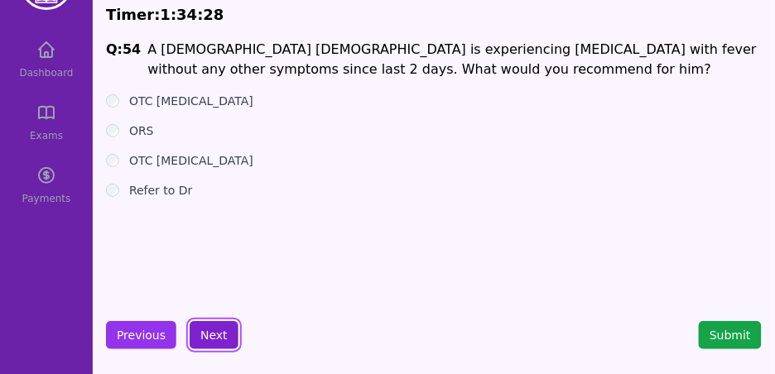
click at [231, 329] on button "Next" at bounding box center [214, 335] width 49 height 28
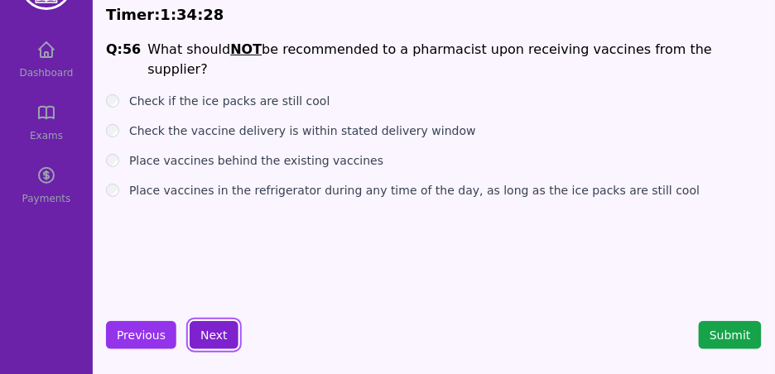
click at [231, 329] on button "Next" at bounding box center [214, 335] width 49 height 28
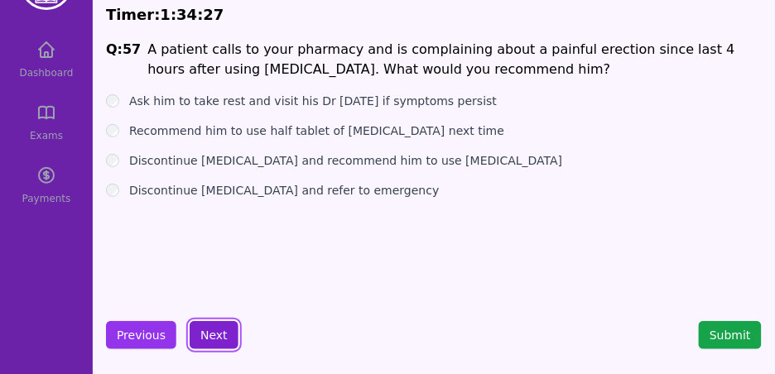
click at [231, 329] on button "Next" at bounding box center [214, 335] width 49 height 28
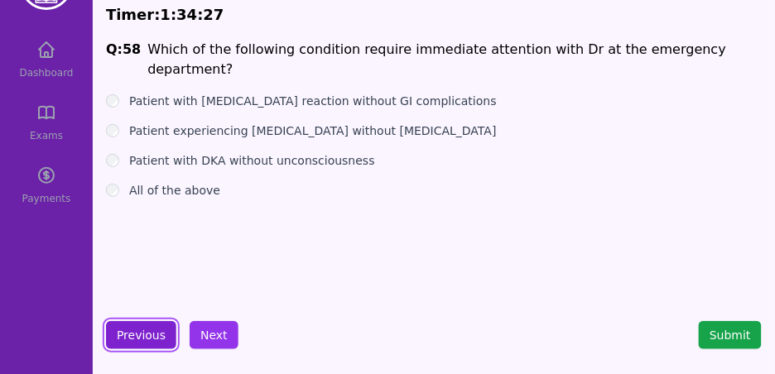
click at [156, 333] on button "Previous" at bounding box center [141, 335] width 70 height 28
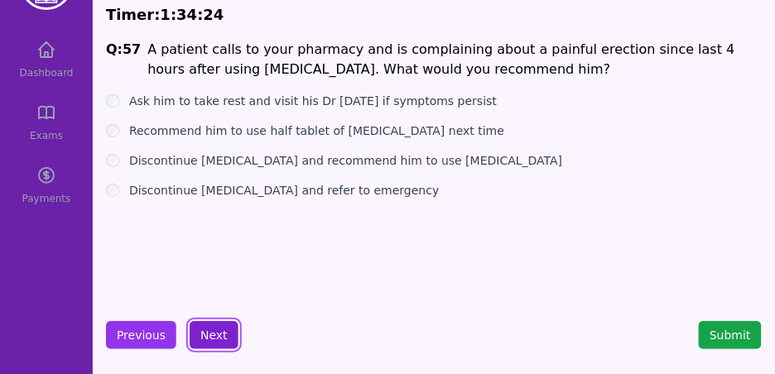
click at [215, 339] on button "Next" at bounding box center [214, 335] width 49 height 28
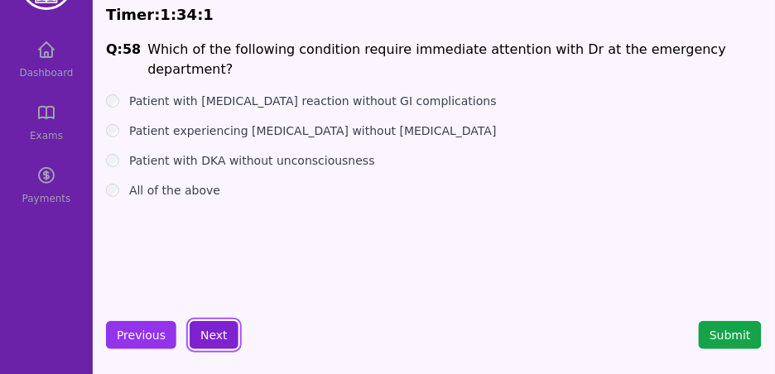
click at [224, 336] on button "Next" at bounding box center [214, 335] width 49 height 28
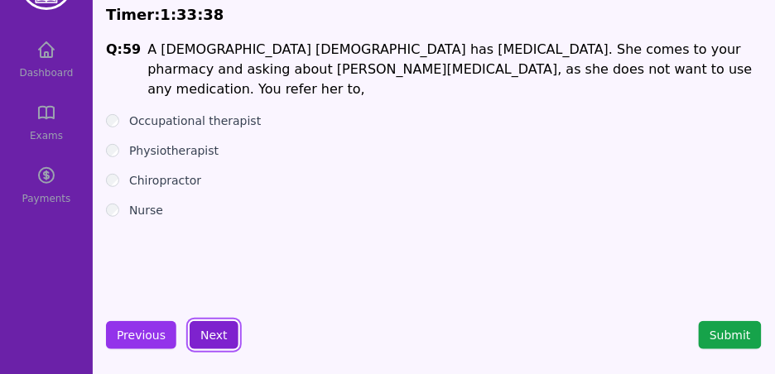
click at [215, 339] on button "Next" at bounding box center [214, 335] width 49 height 28
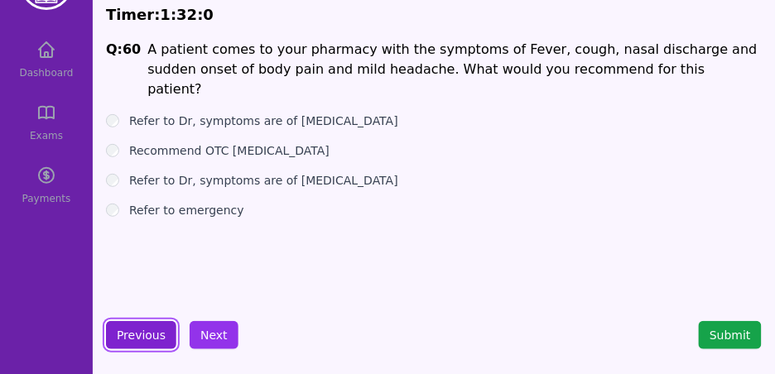
click at [147, 335] on button "Previous" at bounding box center [141, 335] width 70 height 28
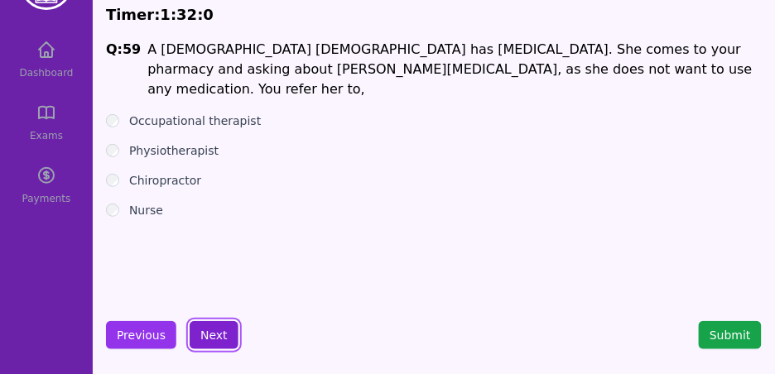
click at [227, 341] on button "Next" at bounding box center [214, 335] width 49 height 28
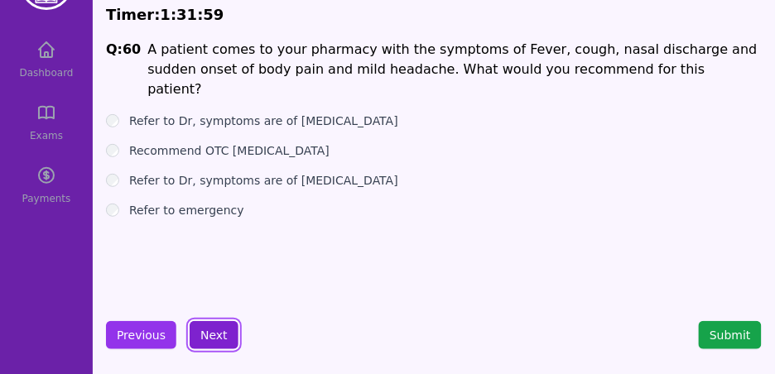
click at [227, 341] on button "Next" at bounding box center [214, 335] width 49 height 28
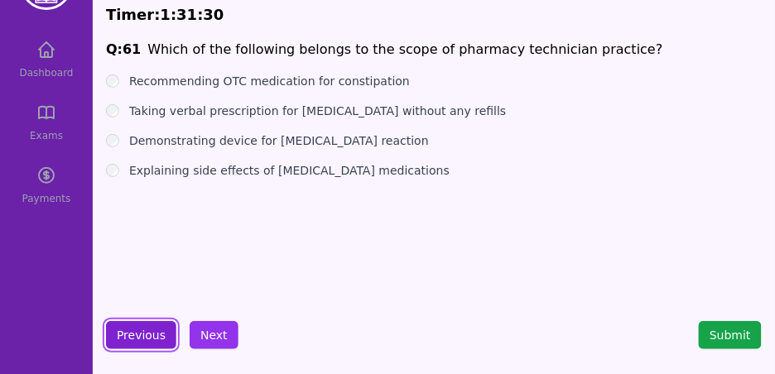
click at [133, 329] on button "Previous" at bounding box center [141, 335] width 70 height 28
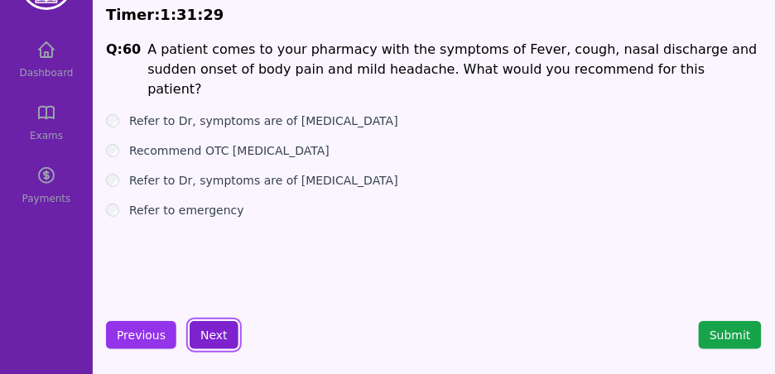
click at [214, 336] on button "Next" at bounding box center [214, 335] width 49 height 28
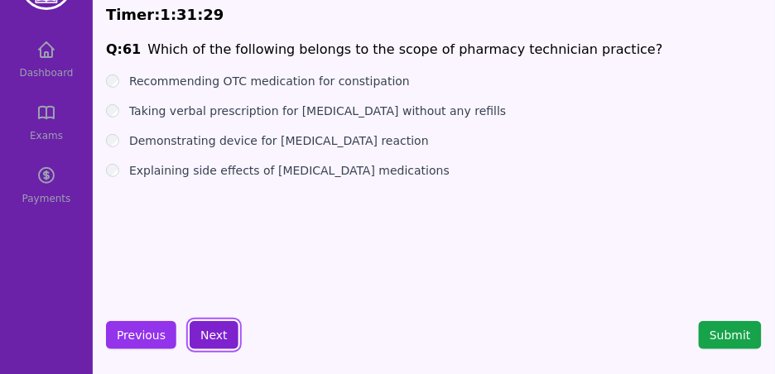
click at [214, 336] on button "Next" at bounding box center [214, 335] width 49 height 28
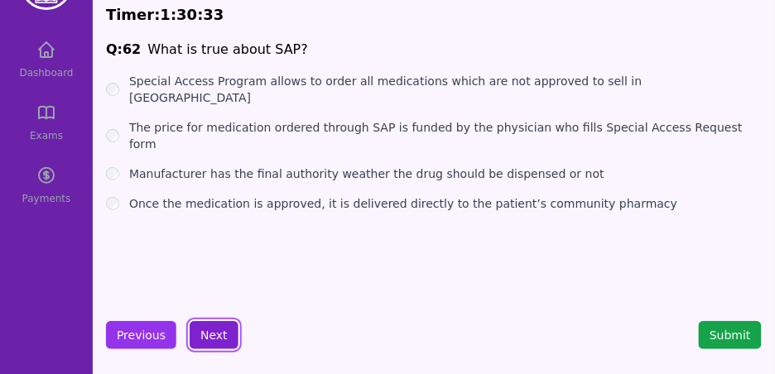
click at [216, 338] on button "Next" at bounding box center [214, 335] width 49 height 28
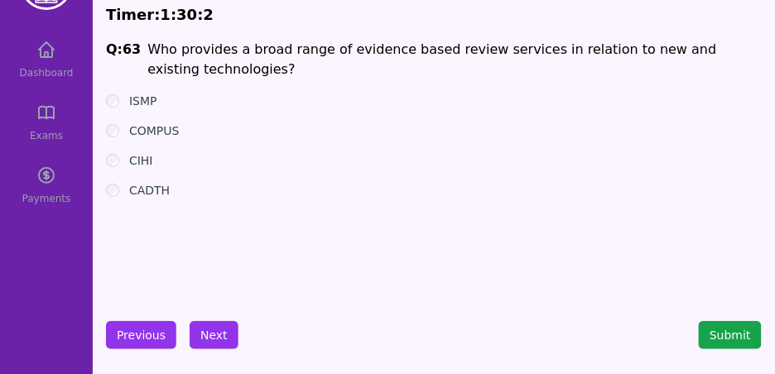
click at [104, 198] on main "Timer: 1 : 30 : 2 Q: 63 Who provides a broad range of evidence based review ser…" at bounding box center [433, 176] width 669 height 359
click at [224, 339] on button "Next" at bounding box center [214, 335] width 49 height 28
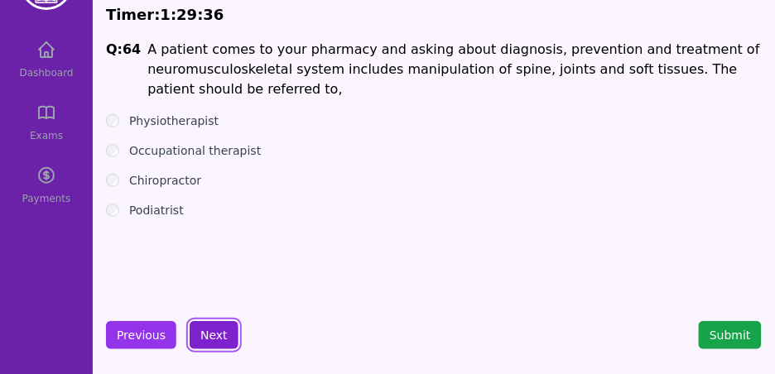
click at [214, 341] on button "Next" at bounding box center [214, 335] width 49 height 28
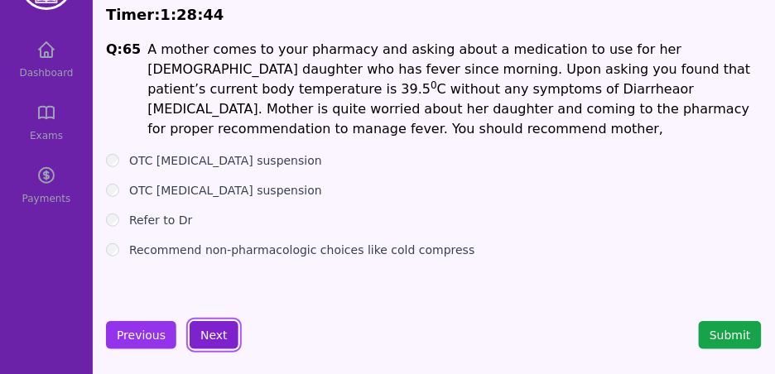
click at [204, 326] on button "Next" at bounding box center [214, 335] width 49 height 28
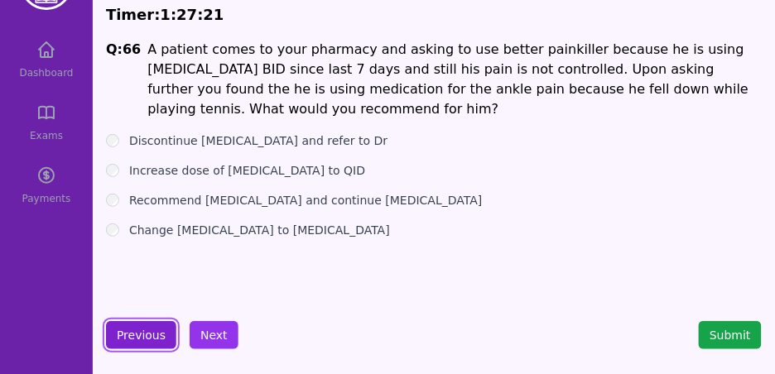
click at [143, 329] on button "Previous" at bounding box center [141, 335] width 70 height 28
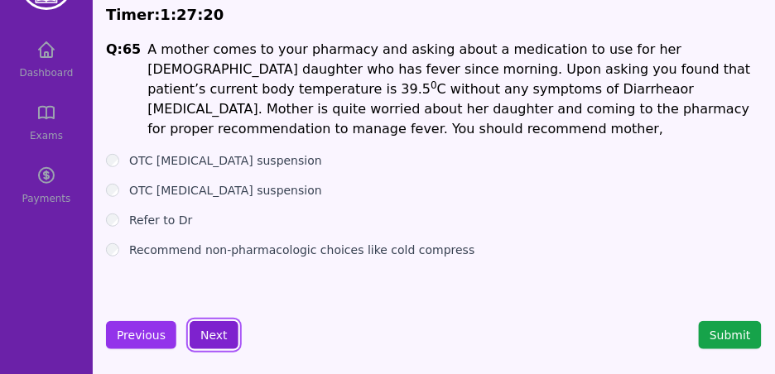
click at [209, 345] on button "Next" at bounding box center [214, 335] width 49 height 28
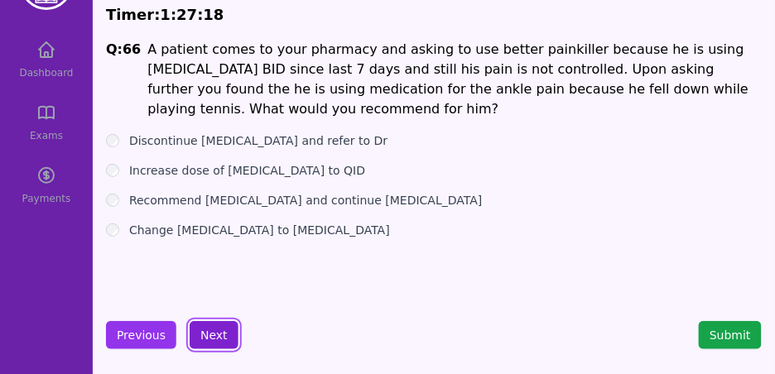
click at [221, 339] on button "Next" at bounding box center [214, 335] width 49 height 28
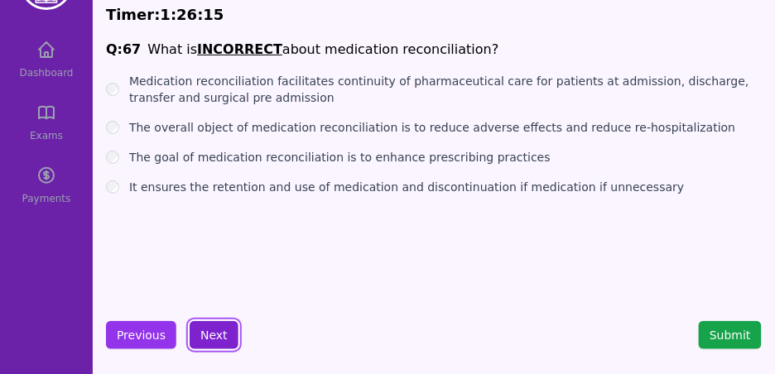
click at [209, 334] on button "Next" at bounding box center [214, 335] width 49 height 28
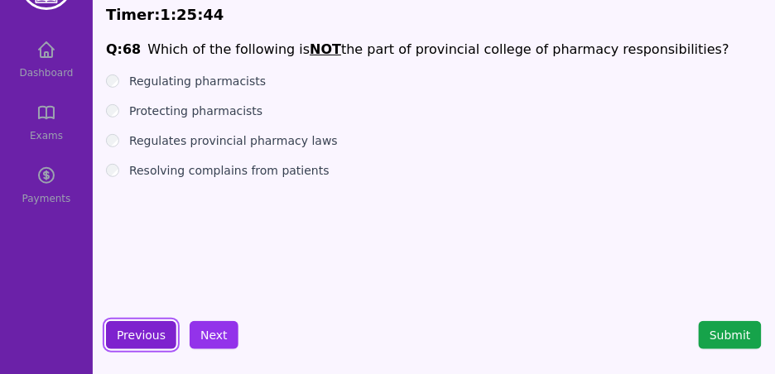
click at [167, 332] on button "Previous" at bounding box center [141, 335] width 70 height 28
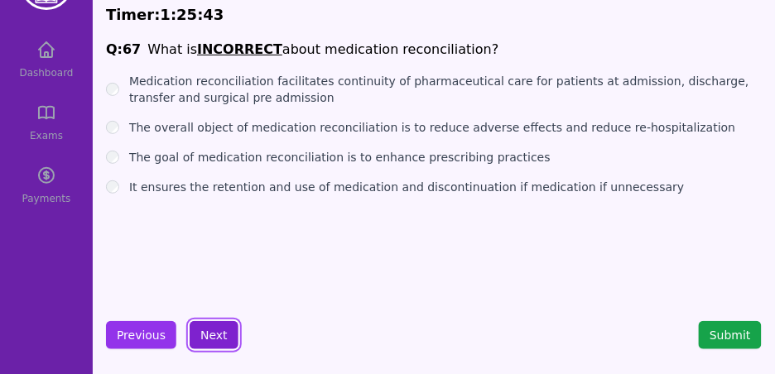
click at [196, 334] on button "Next" at bounding box center [214, 335] width 49 height 28
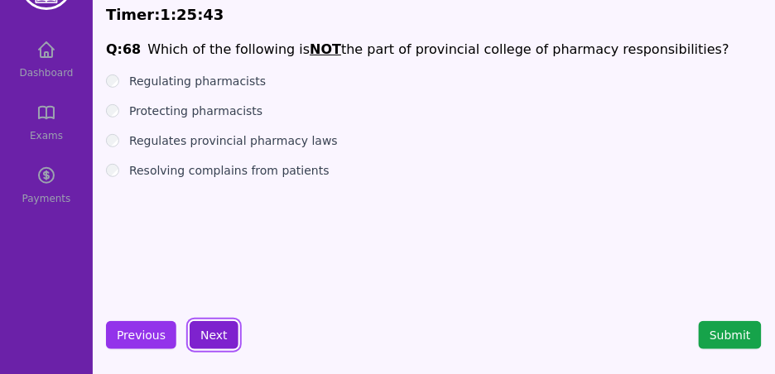
click at [199, 335] on button "Next" at bounding box center [214, 335] width 49 height 28
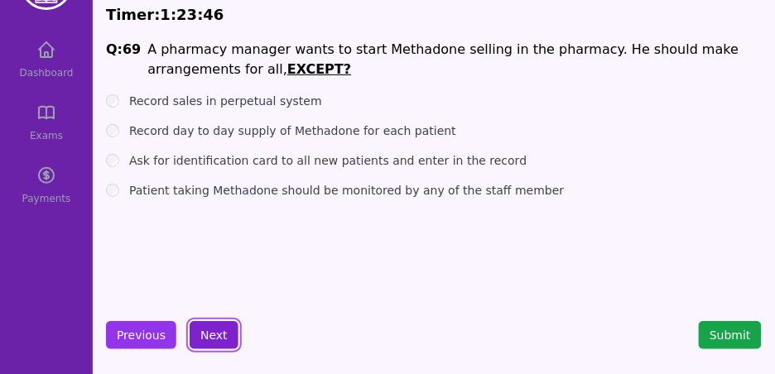
click at [205, 322] on button "Next" at bounding box center [214, 335] width 49 height 28
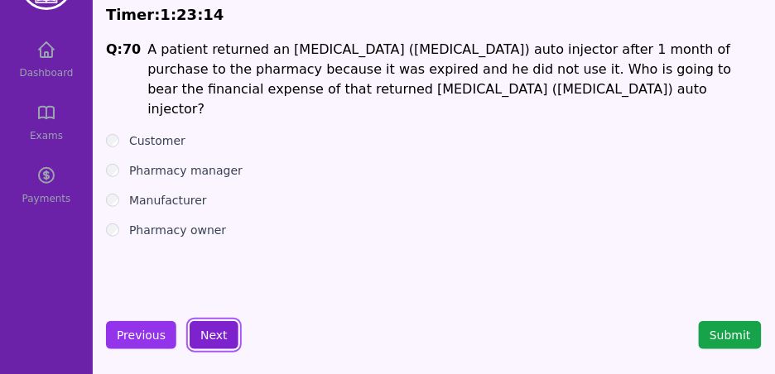
click at [214, 333] on button "Next" at bounding box center [214, 335] width 49 height 28
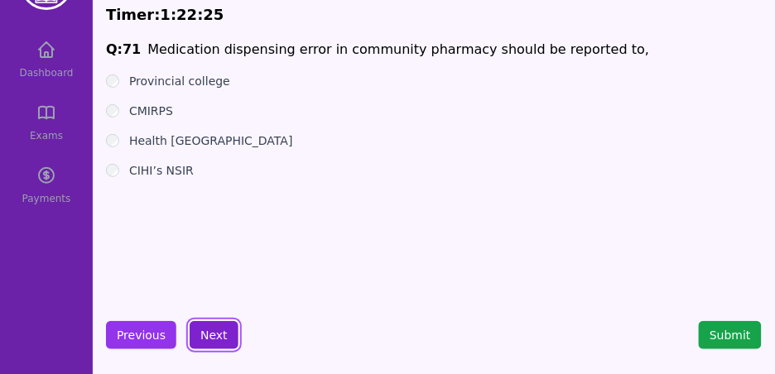
click at [202, 341] on button "Next" at bounding box center [214, 335] width 49 height 28
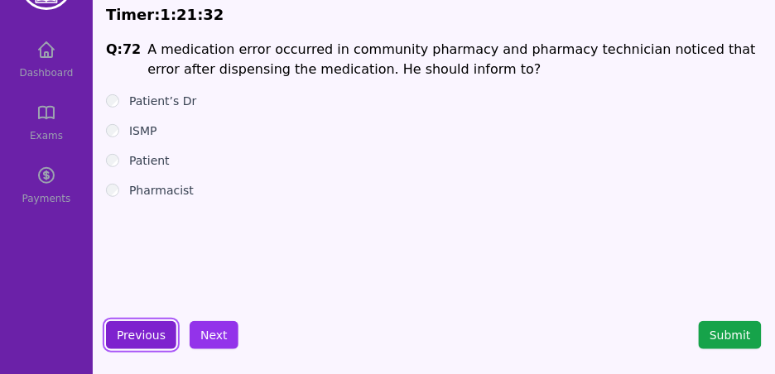
click at [142, 331] on button "Previous" at bounding box center [141, 335] width 70 height 28
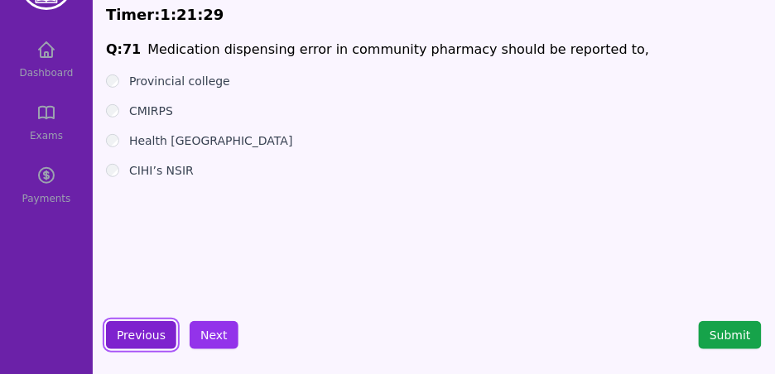
click at [143, 329] on button "Previous" at bounding box center [141, 335] width 70 height 28
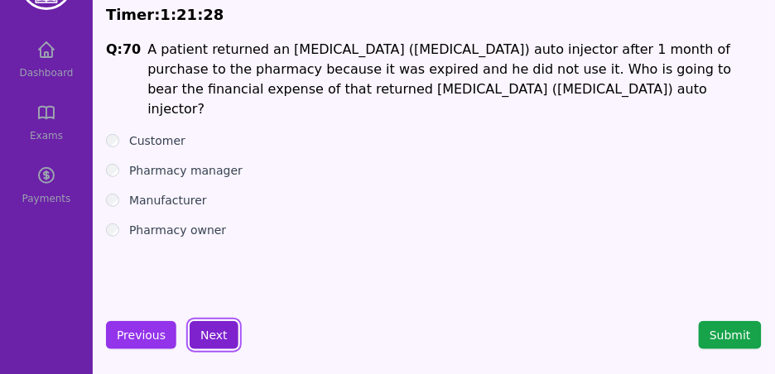
click at [209, 334] on button "Next" at bounding box center [214, 335] width 49 height 28
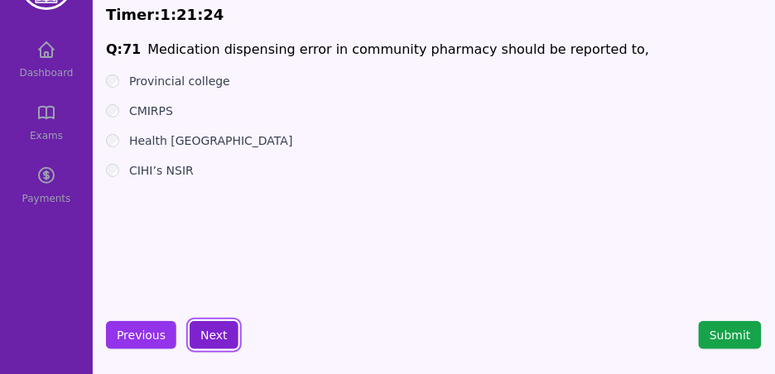
click at [203, 334] on button "Next" at bounding box center [214, 335] width 49 height 28
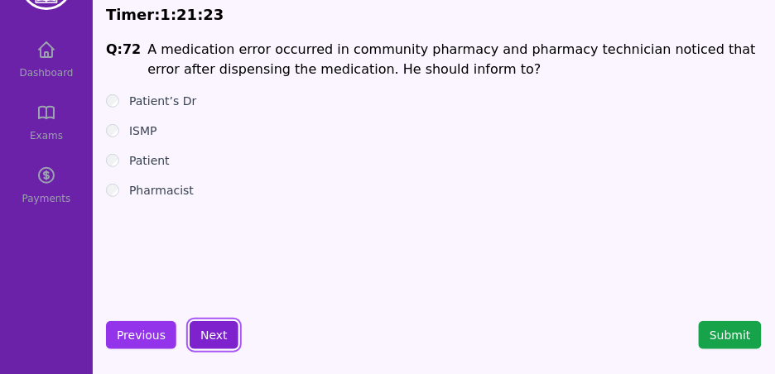
click at [202, 334] on button "Next" at bounding box center [214, 335] width 49 height 28
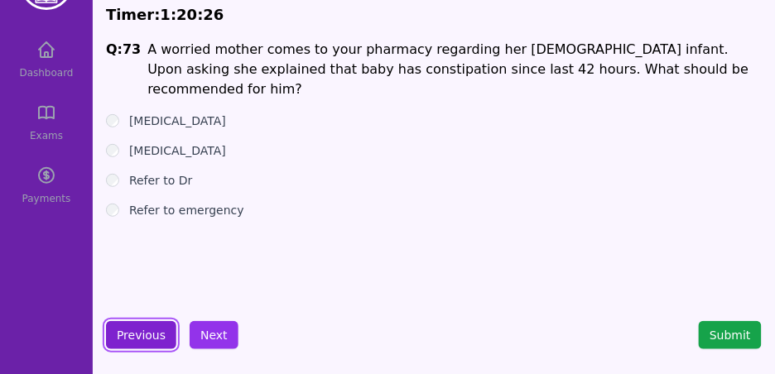
click at [143, 338] on button "Previous" at bounding box center [141, 335] width 70 height 28
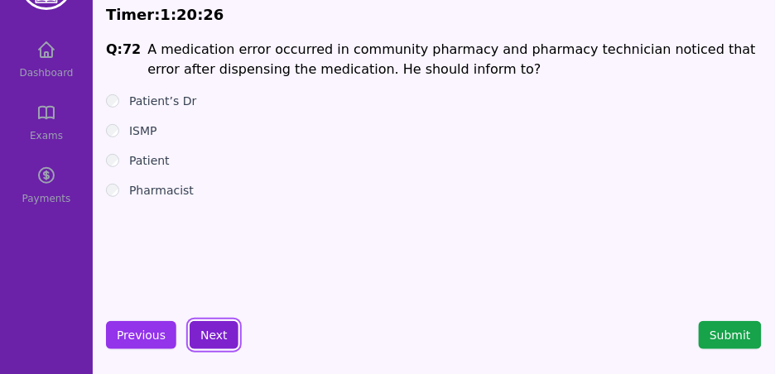
click at [212, 338] on button "Next" at bounding box center [214, 335] width 49 height 28
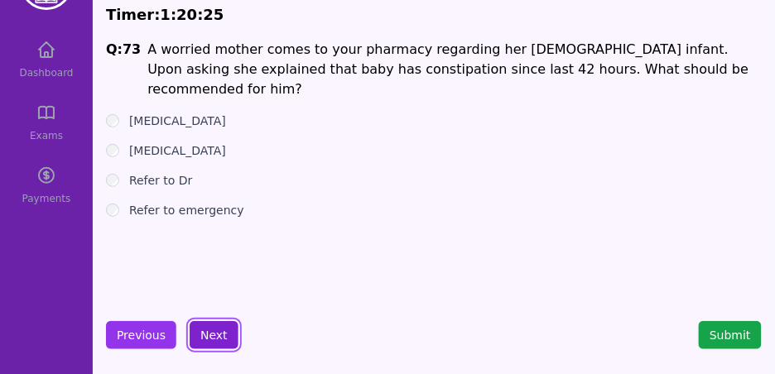
click at [212, 338] on button "Next" at bounding box center [214, 335] width 49 height 28
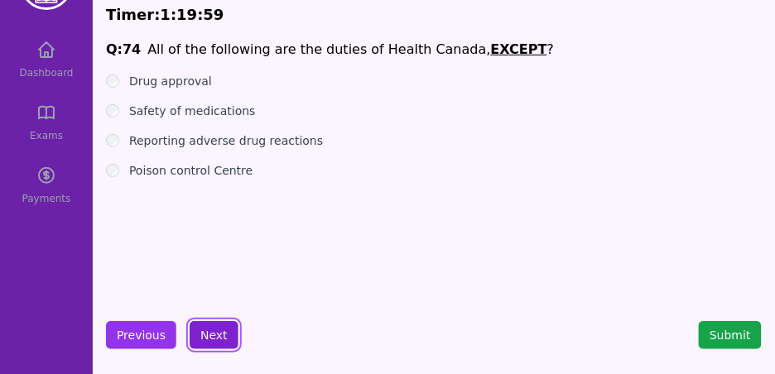
click at [208, 330] on button "Next" at bounding box center [214, 335] width 49 height 28
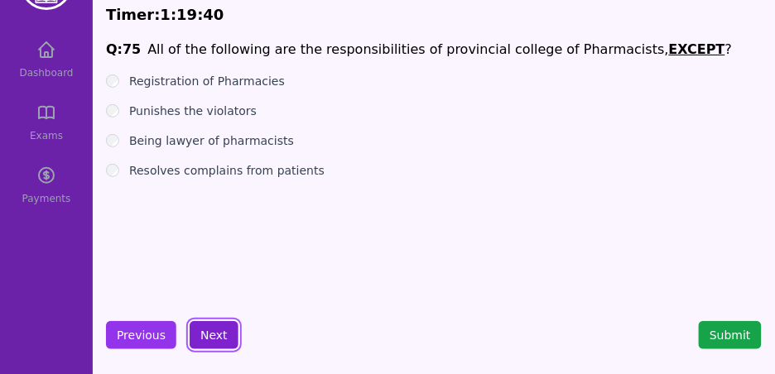
click at [215, 332] on button "Next" at bounding box center [214, 335] width 49 height 28
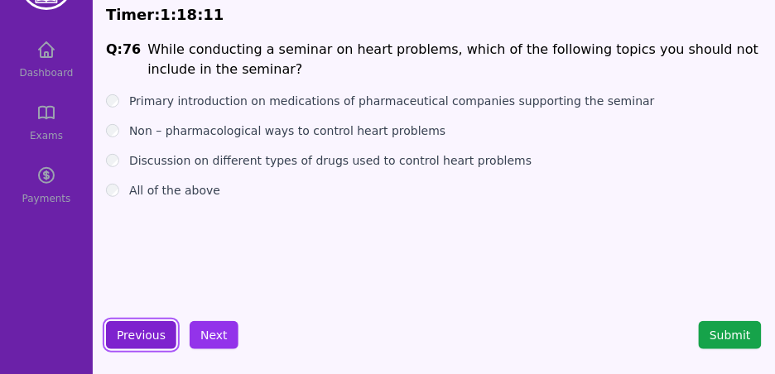
click at [127, 338] on button "Previous" at bounding box center [141, 335] width 70 height 28
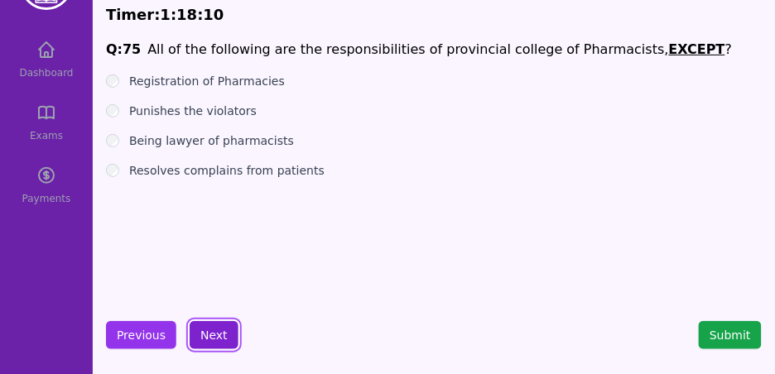
click at [198, 332] on button "Next" at bounding box center [214, 335] width 49 height 28
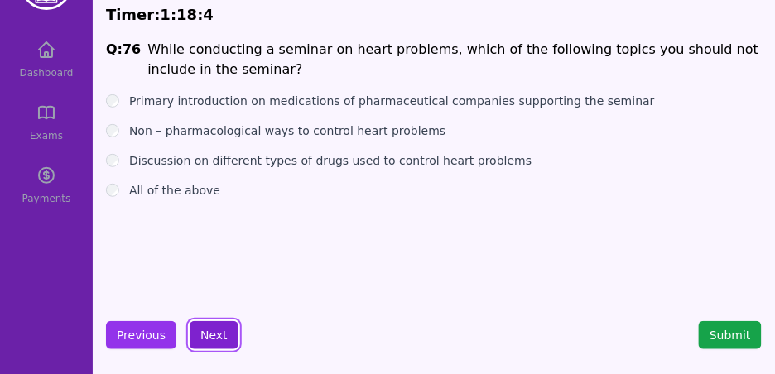
click at [221, 343] on button "Next" at bounding box center [214, 335] width 49 height 28
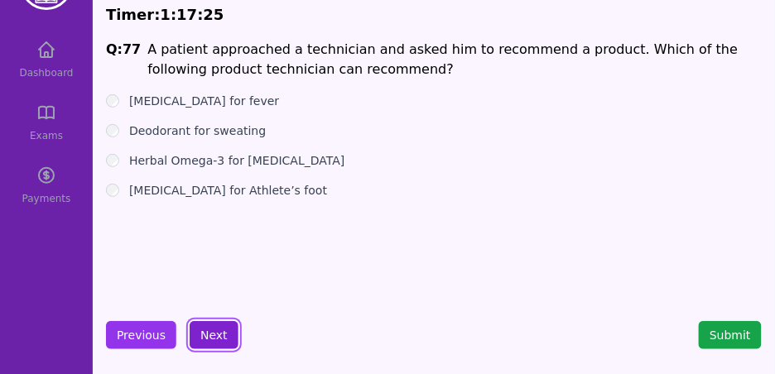
click at [224, 335] on button "Next" at bounding box center [214, 335] width 49 height 28
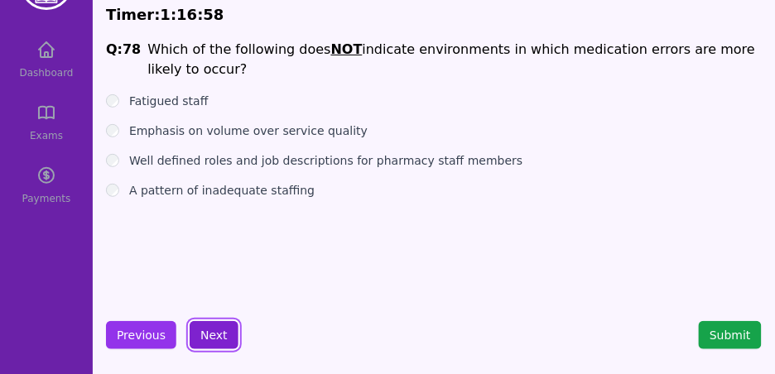
click at [211, 329] on button "Next" at bounding box center [214, 335] width 49 height 28
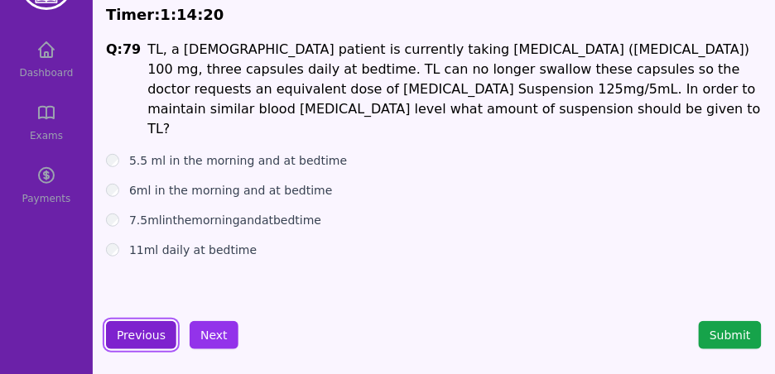
click at [140, 330] on button "Previous" at bounding box center [141, 335] width 70 height 28
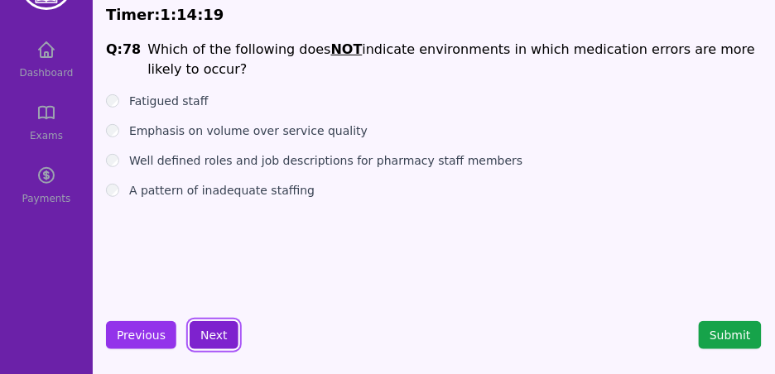
click at [207, 334] on button "Next" at bounding box center [214, 335] width 49 height 28
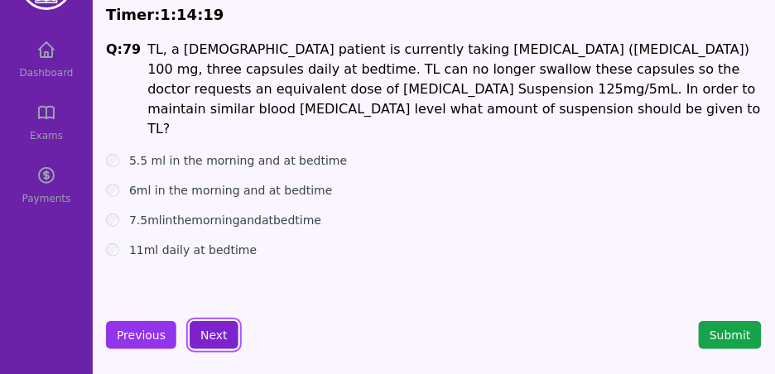
click at [207, 334] on button "Next" at bounding box center [214, 335] width 49 height 28
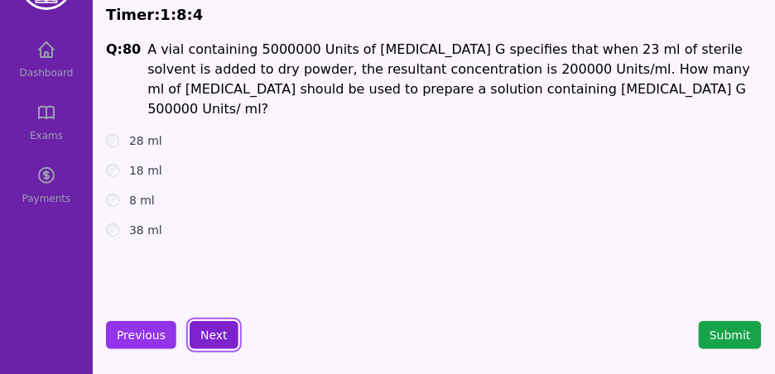
click at [204, 327] on button "Next" at bounding box center [214, 335] width 49 height 28
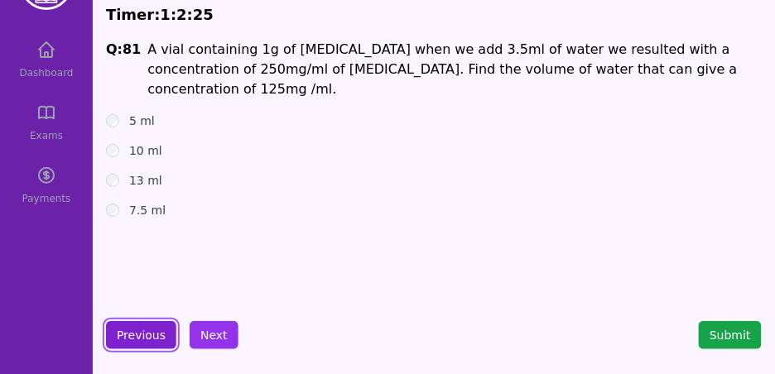
click at [167, 334] on button "Previous" at bounding box center [141, 335] width 70 height 28
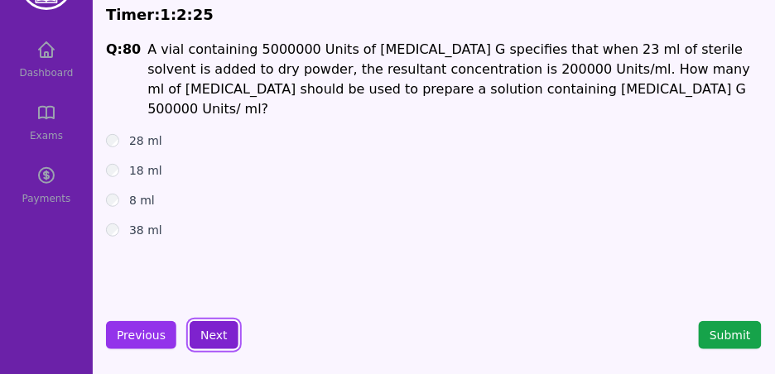
click at [219, 334] on button "Next" at bounding box center [214, 335] width 49 height 28
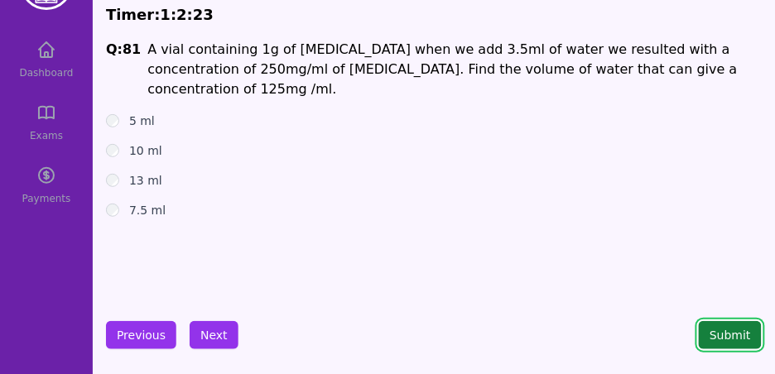
click at [728, 326] on button "Submit" at bounding box center [730, 335] width 63 height 28
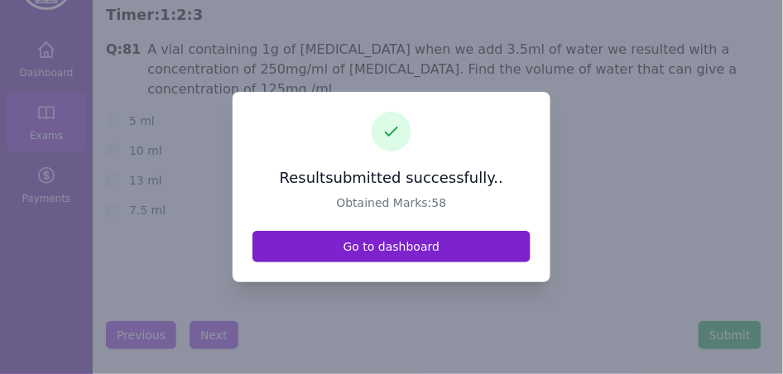
click at [415, 254] on link "Go to dashboard" at bounding box center [391, 246] width 278 height 31
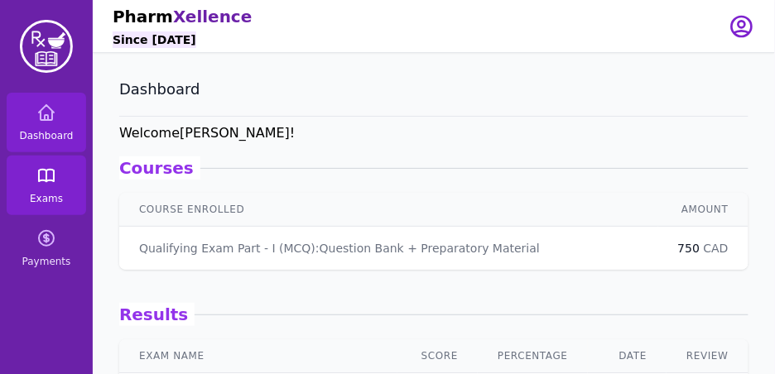
click at [50, 180] on icon at bounding box center [46, 176] width 15 height 12
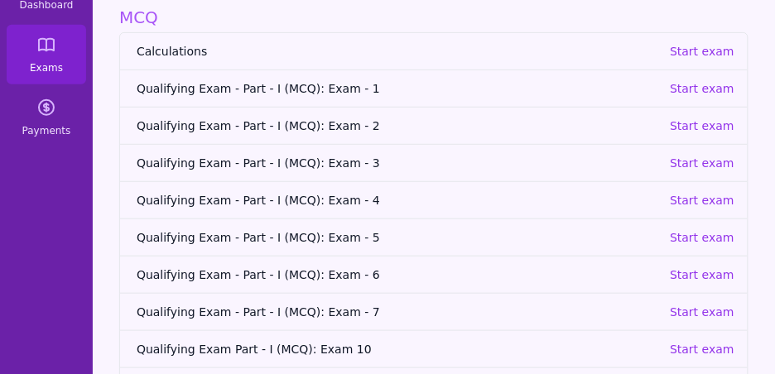
scroll to position [137, 0]
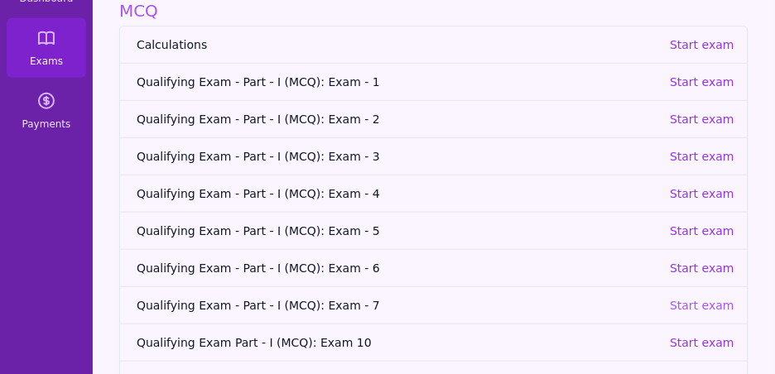
click at [699, 306] on p "Start exam" at bounding box center [702, 305] width 65 height 17
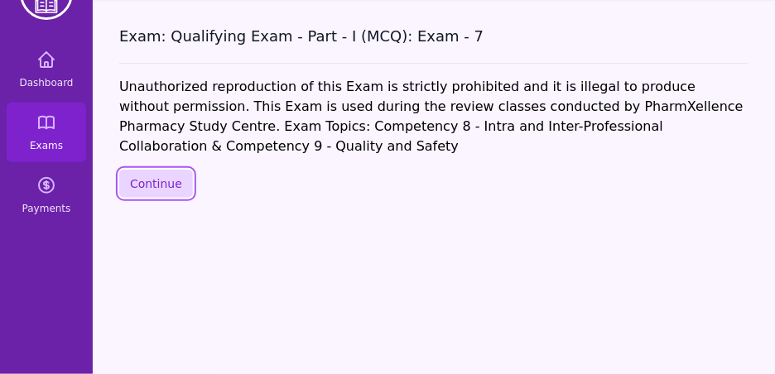
click at [145, 182] on button "Continue" at bounding box center [156, 184] width 74 height 28
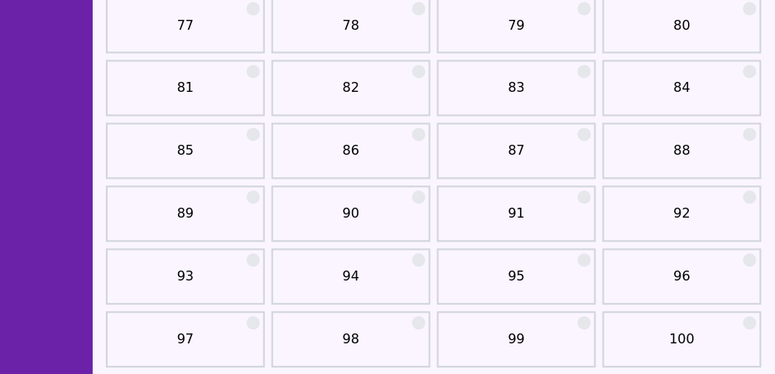
scroll to position [1679, 0]
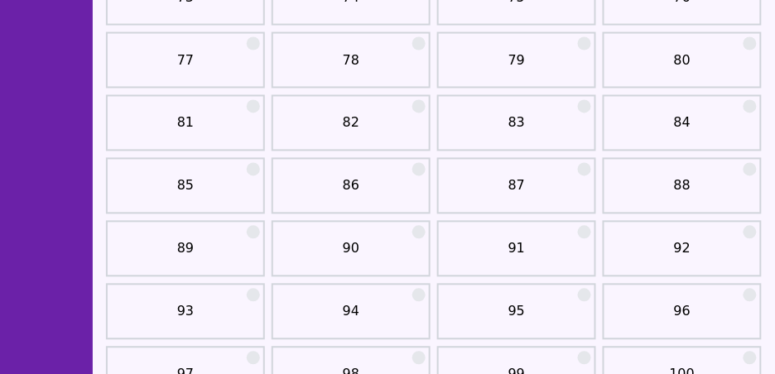
click at [362, 125] on link "82" at bounding box center [350, 129] width 149 height 33
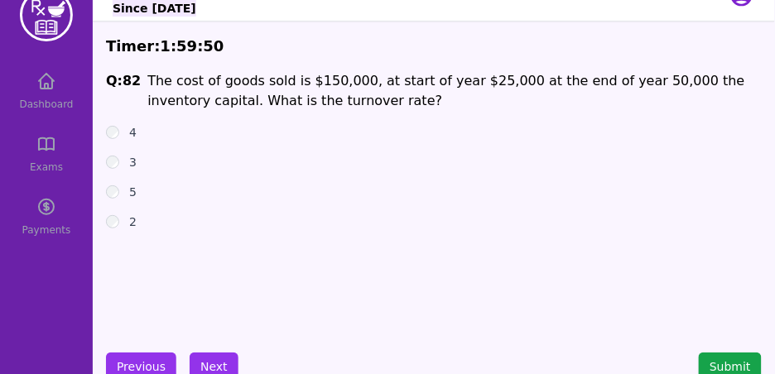
scroll to position [29, 0]
